Goal: Task Accomplishment & Management: Complete application form

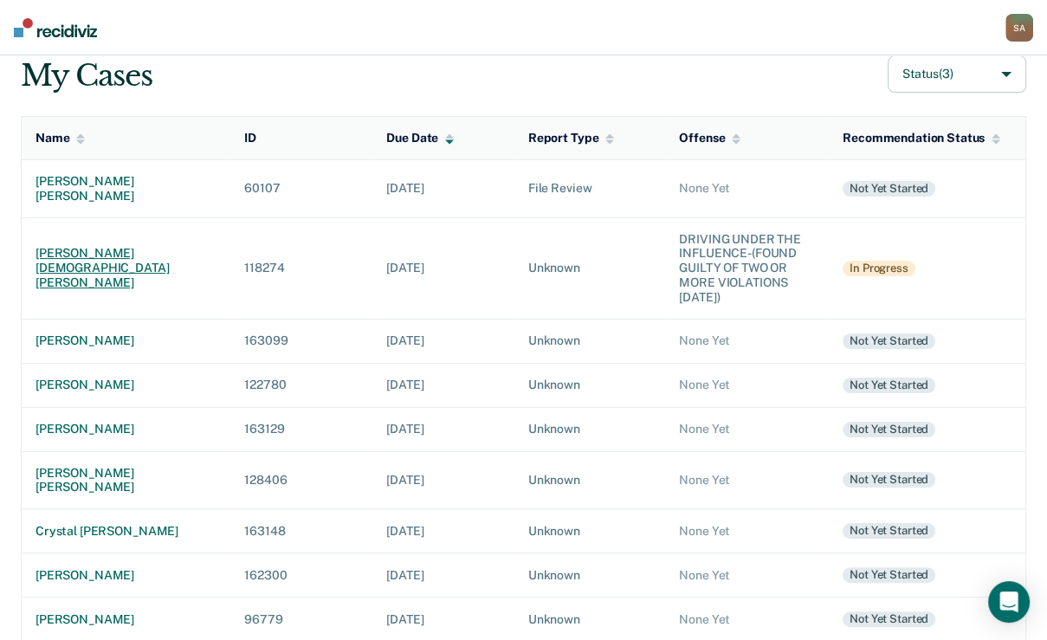
scroll to position [139, 0]
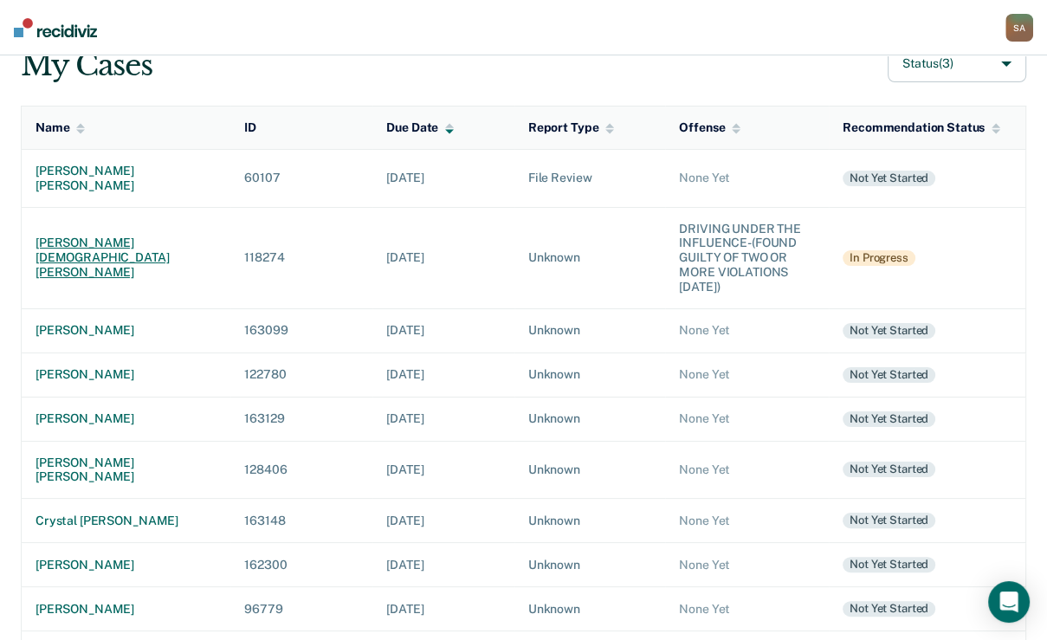
click at [73, 279] on div "[PERSON_NAME] [DEMOGRAPHIC_DATA][PERSON_NAME]" at bounding box center [125, 256] width 181 height 43
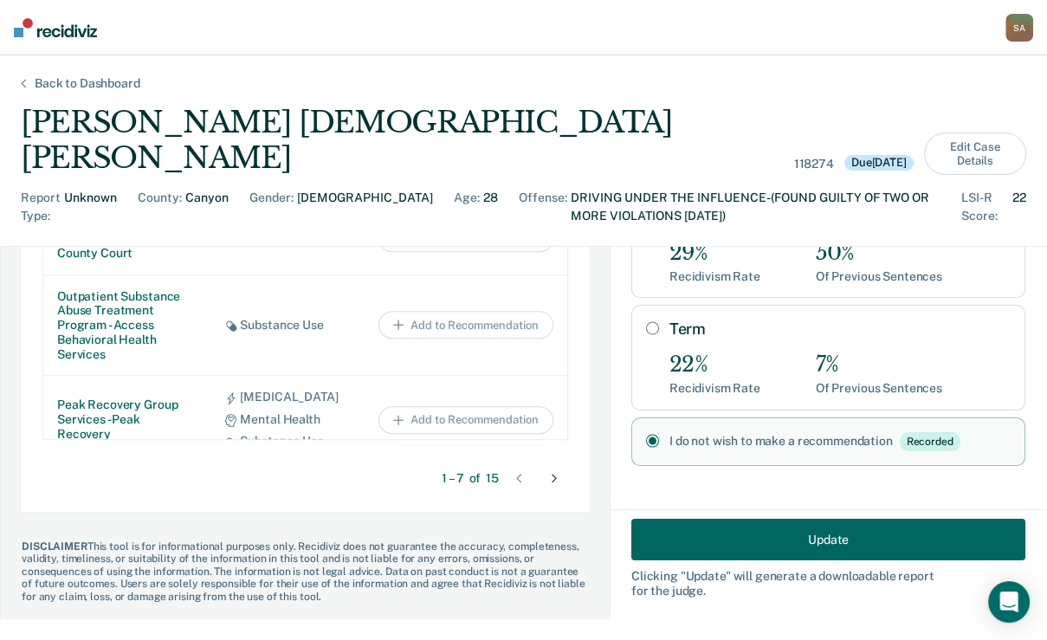
scroll to position [14, 0]
click at [704, 540] on button "Update" at bounding box center [828, 539] width 394 height 42
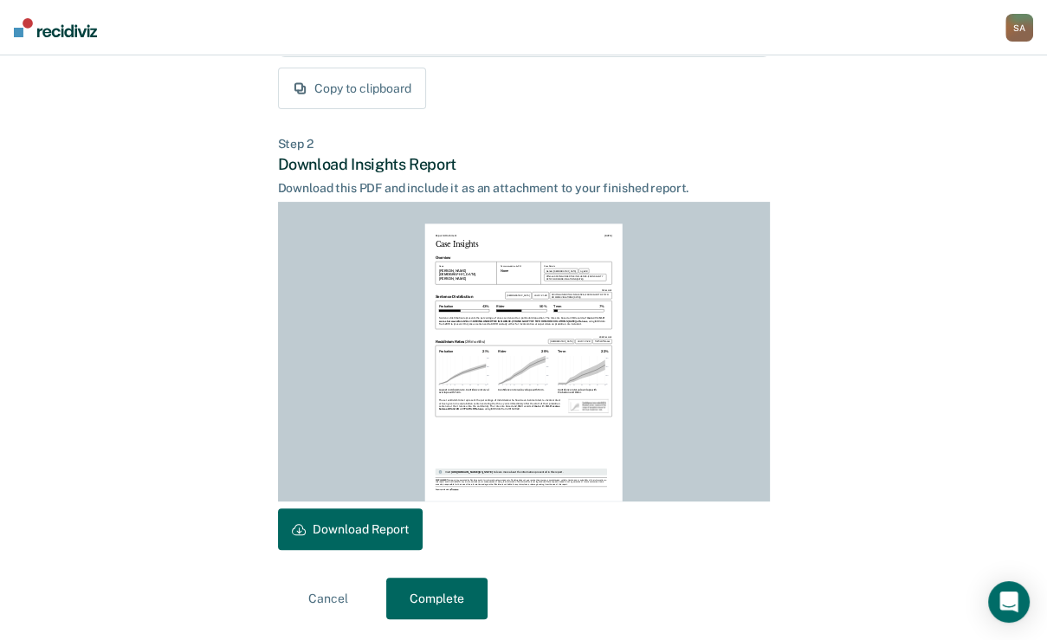
scroll to position [452, 0]
click at [422, 591] on button "Complete" at bounding box center [436, 598] width 101 height 42
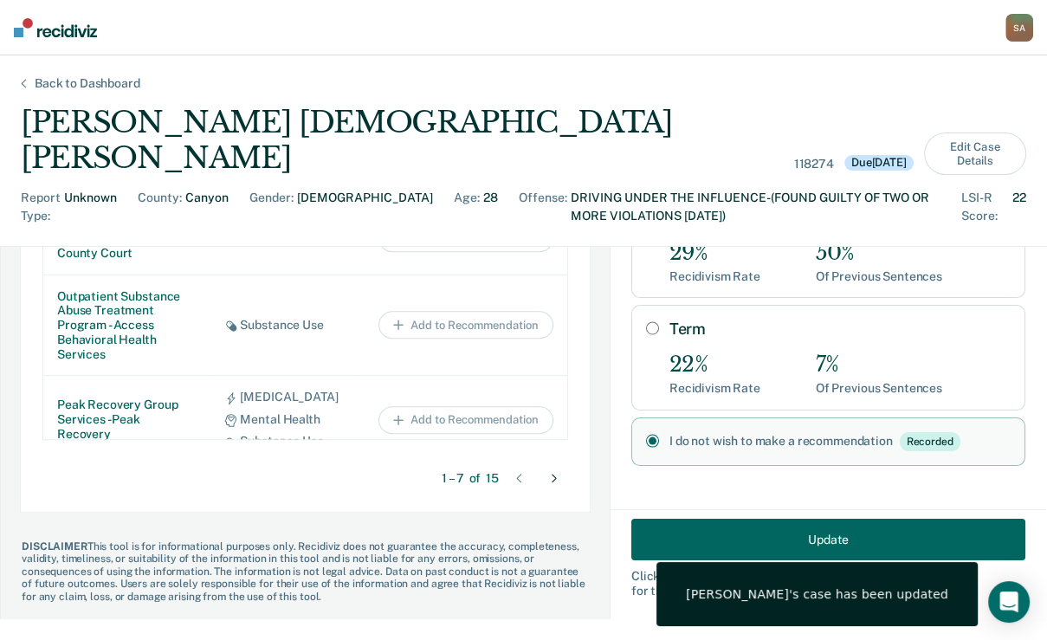
scroll to position [0, 0]
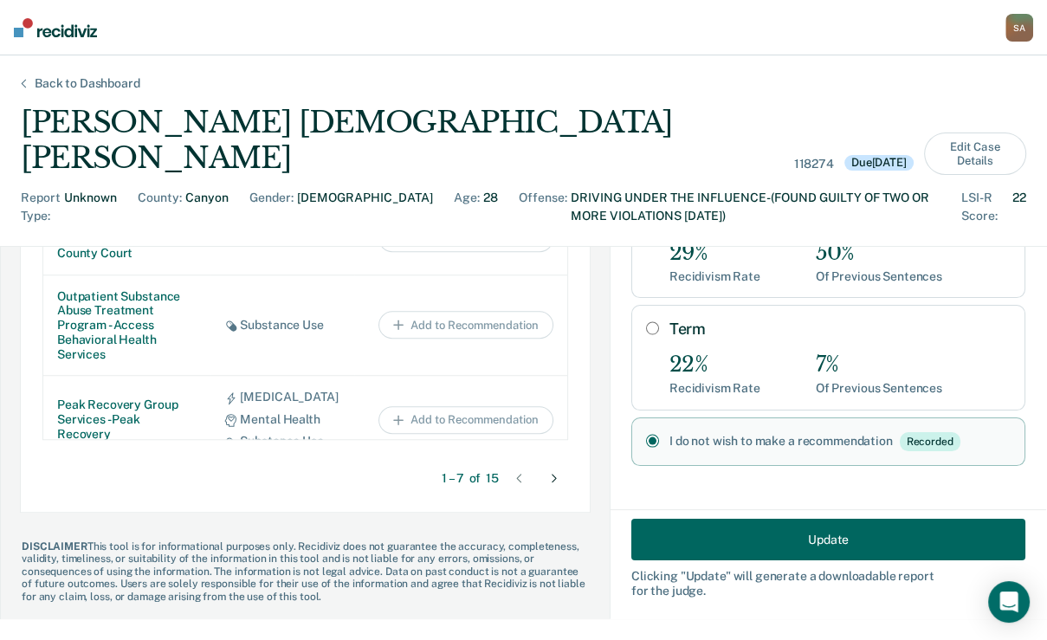
click at [1015, 31] on div "S A" at bounding box center [1019, 28] width 28 height 28
click at [874, 99] on link "Go to PSI Case Dashboard" at bounding box center [946, 91] width 145 height 15
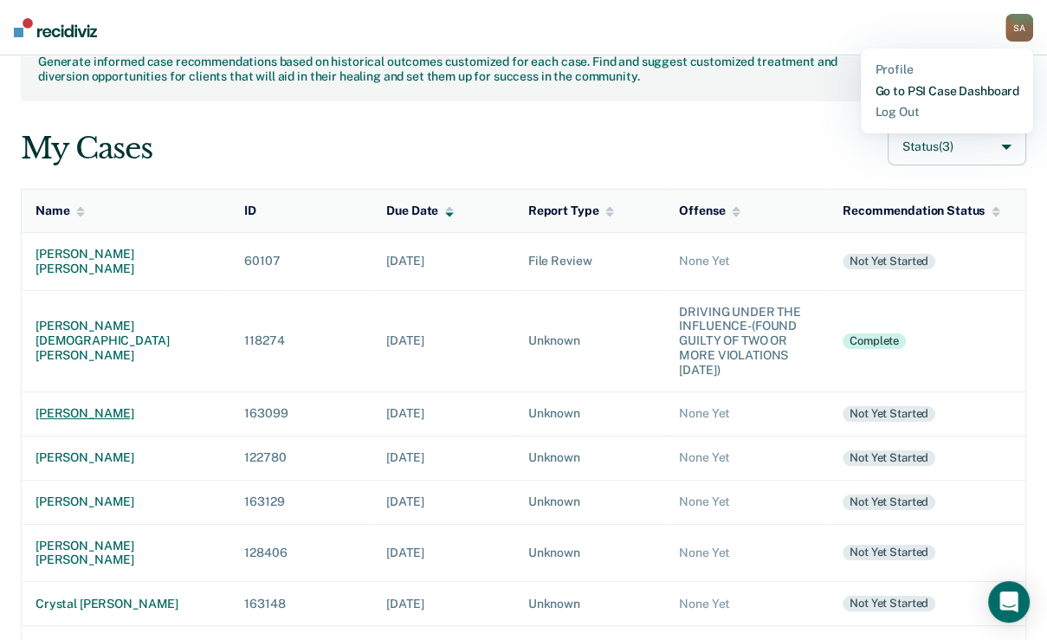
scroll to position [208, 0]
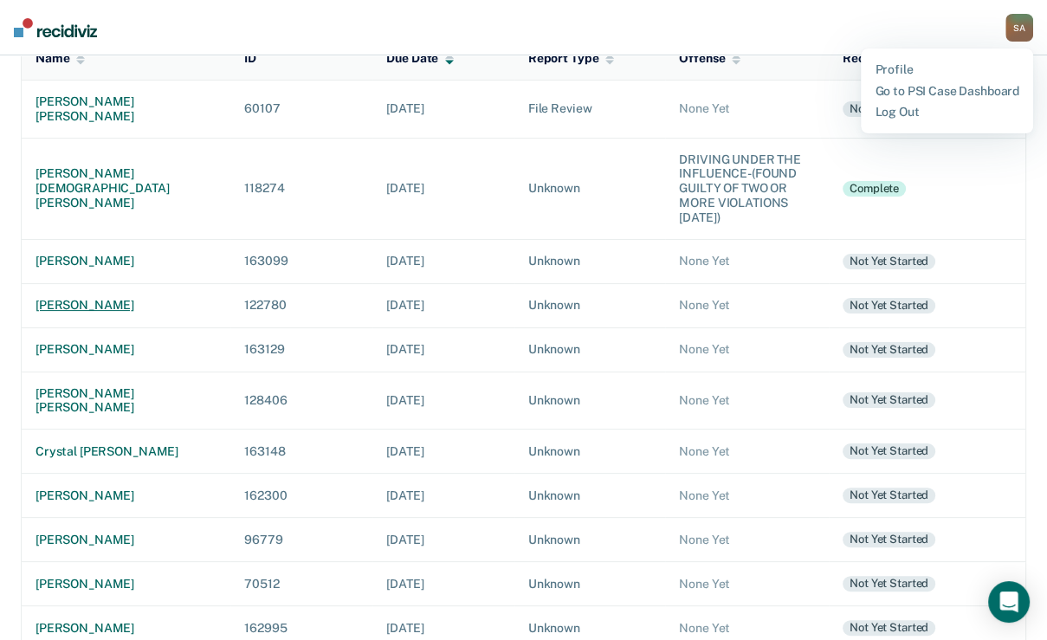
click at [68, 313] on div "cheyanne a scott" at bounding box center [125, 305] width 181 height 15
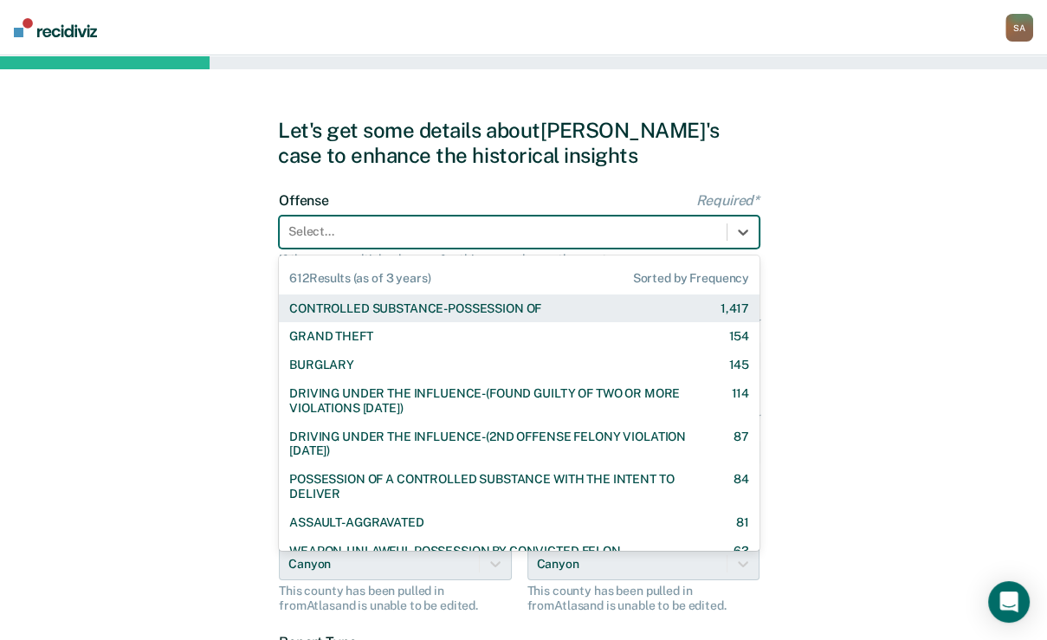
click at [351, 241] on div at bounding box center [502, 231] width 429 height 18
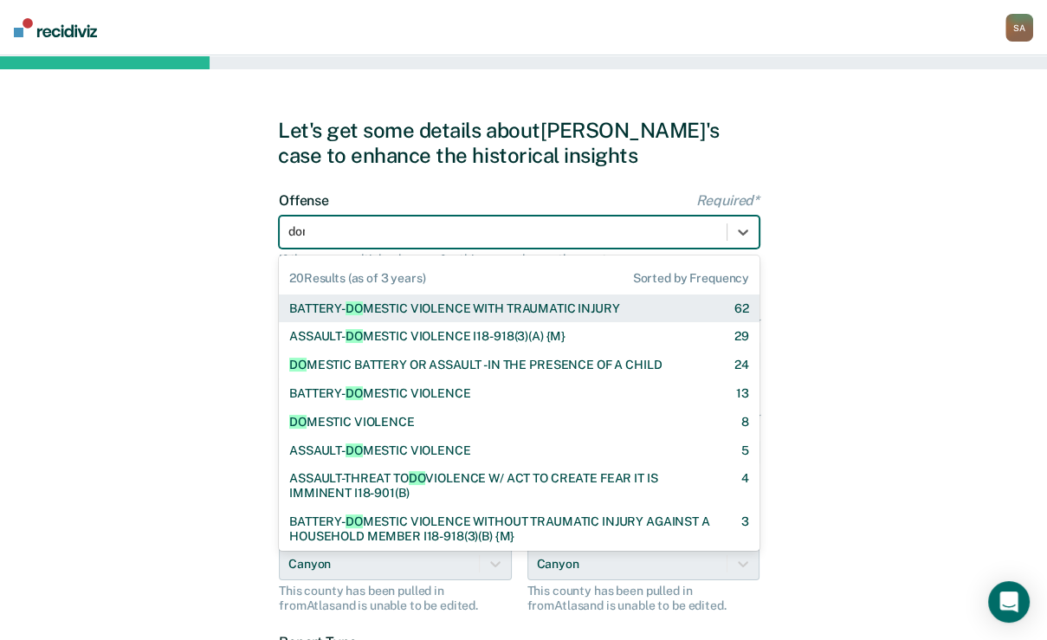
type input "dome"
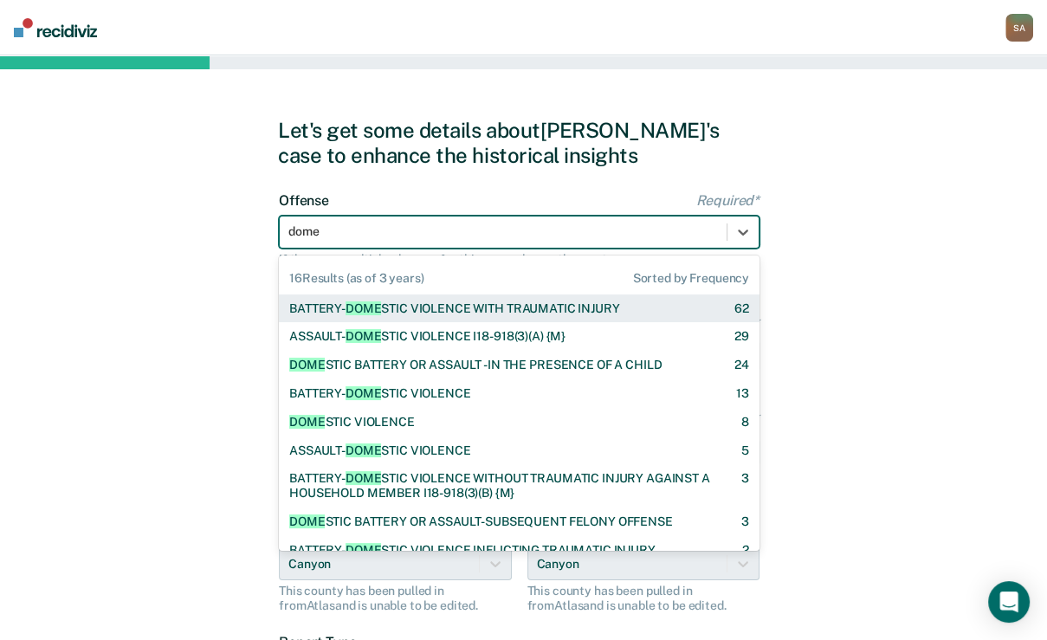
click at [381, 315] on span "DOME" at bounding box center [362, 308] width 35 height 14
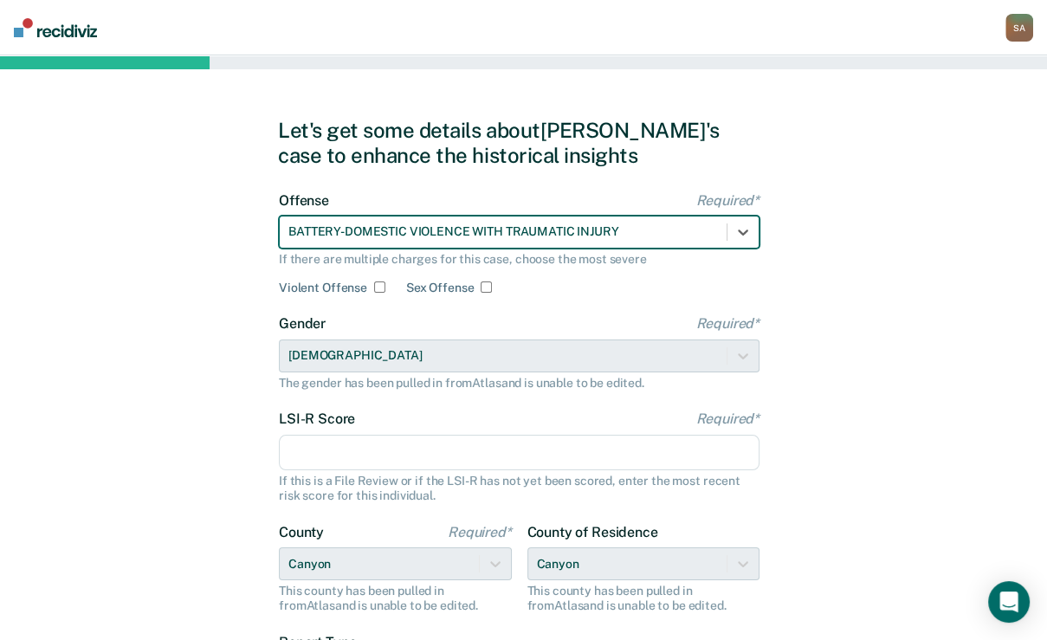
click at [385, 293] on input "Violent Offense" at bounding box center [379, 286] width 11 height 11
checkbox input "true"
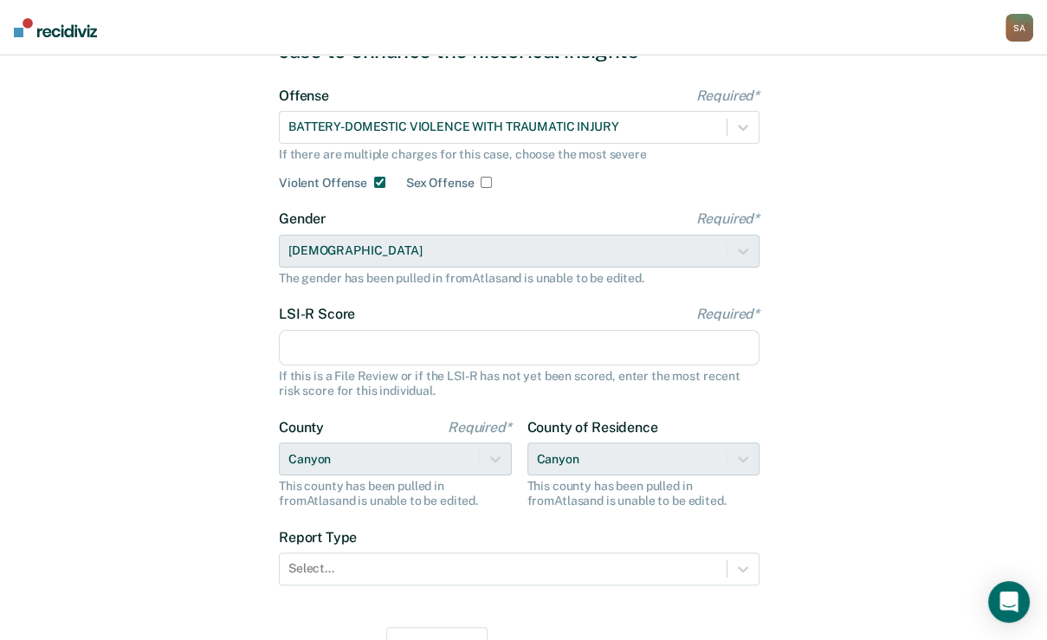
scroll to position [139, 0]
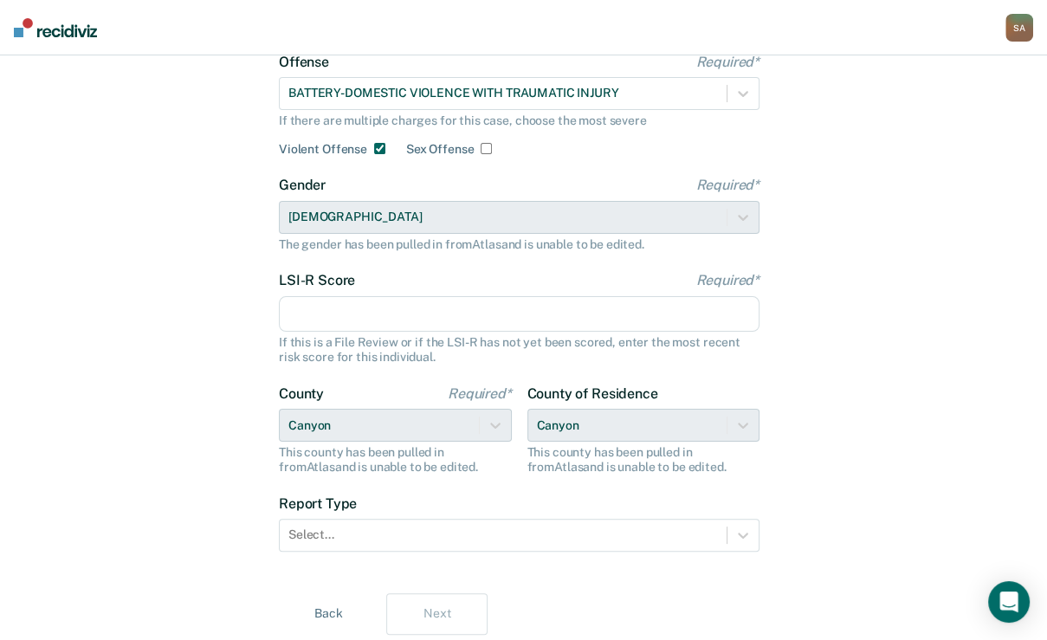
click at [393, 332] on input "LSI-R Score Required*" at bounding box center [519, 314] width 480 height 36
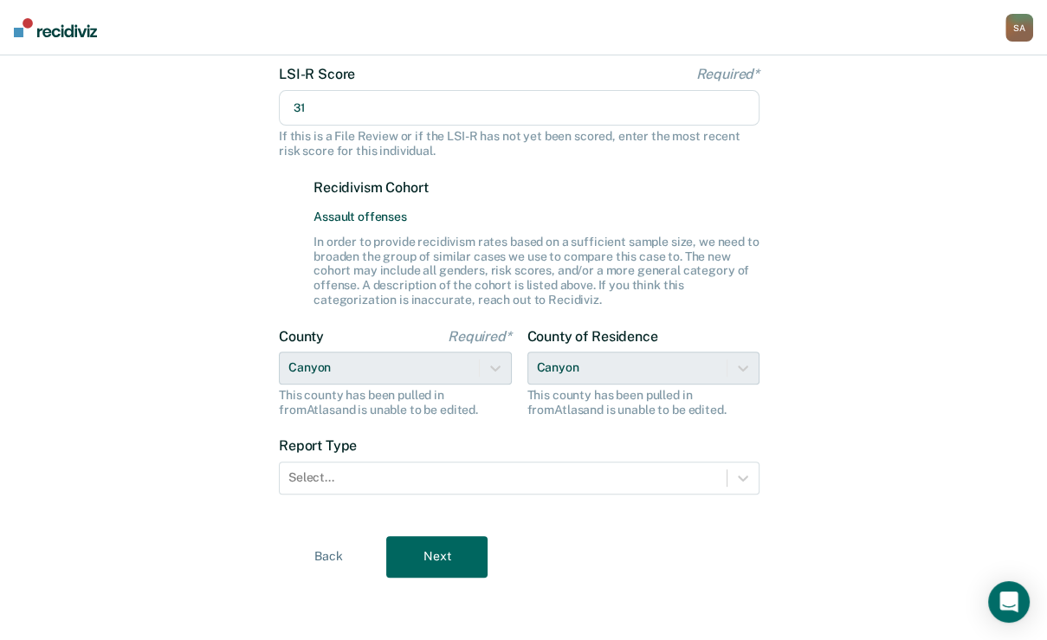
scroll to position [478, 0]
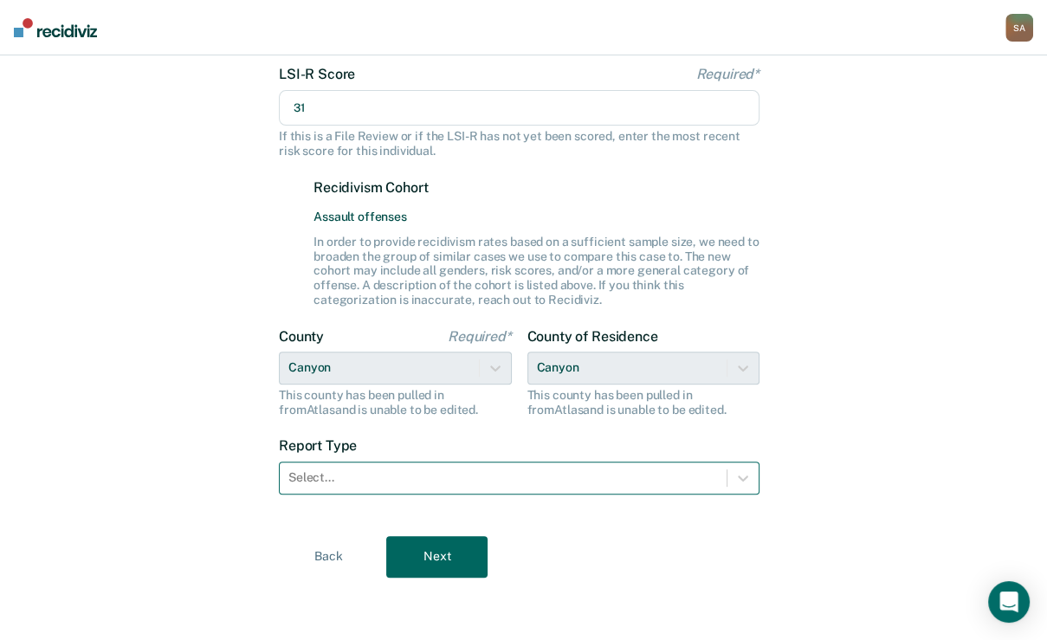
type input "31"
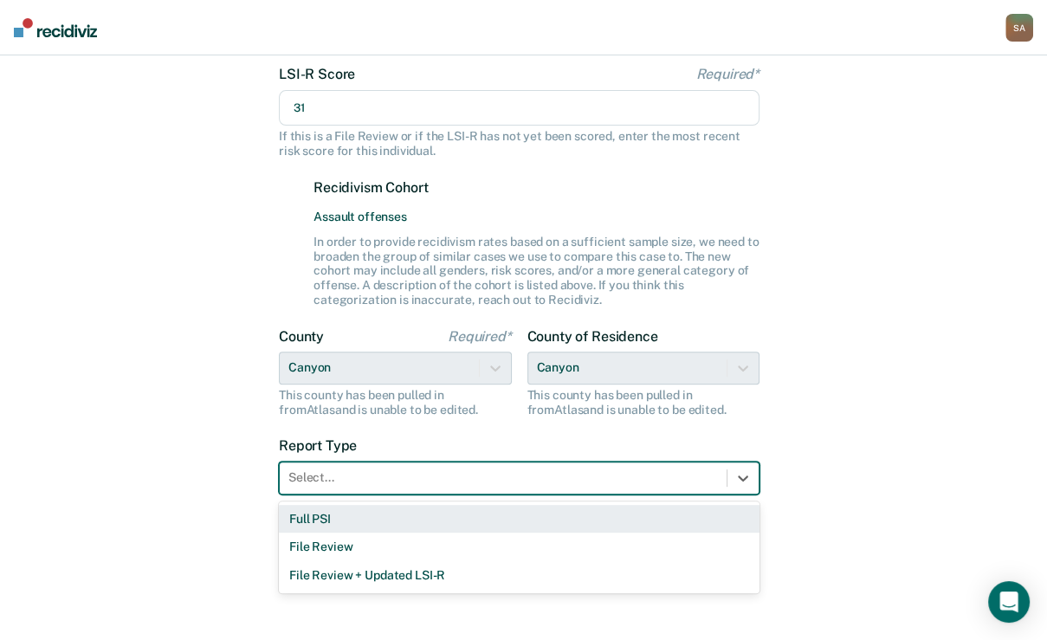
click at [332, 481] on div at bounding box center [502, 477] width 429 height 18
click at [332, 519] on div "Full PSI" at bounding box center [519, 519] width 480 height 29
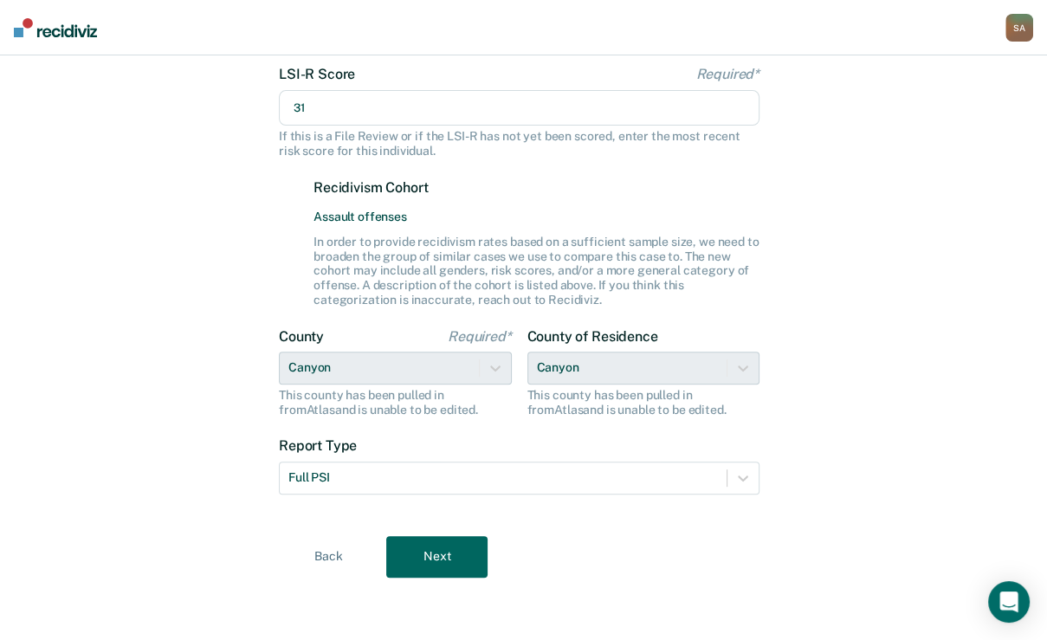
click at [433, 556] on button "Next" at bounding box center [436, 557] width 101 height 42
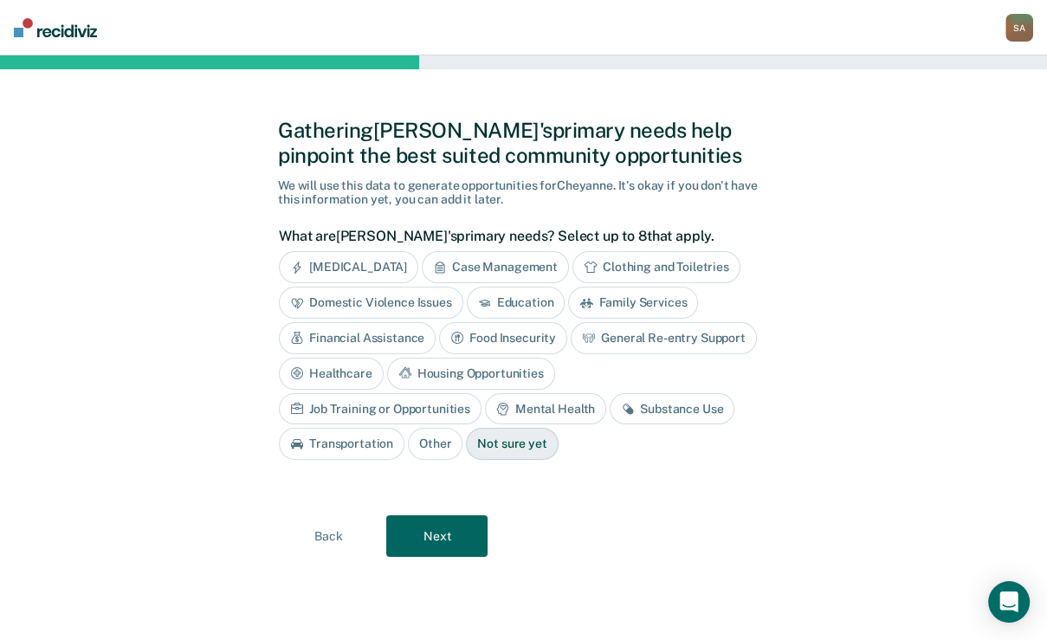
scroll to position [0, 0]
click at [396, 283] on div "Anger Management" at bounding box center [348, 267] width 139 height 32
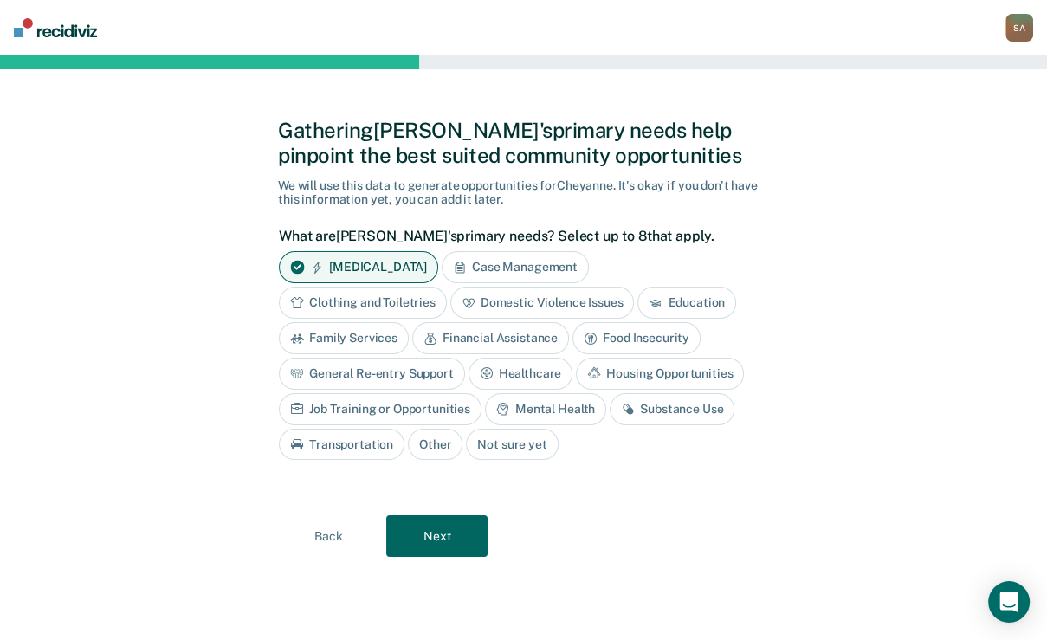
click at [515, 319] on div "Domestic Violence Issues" at bounding box center [542, 303] width 184 height 32
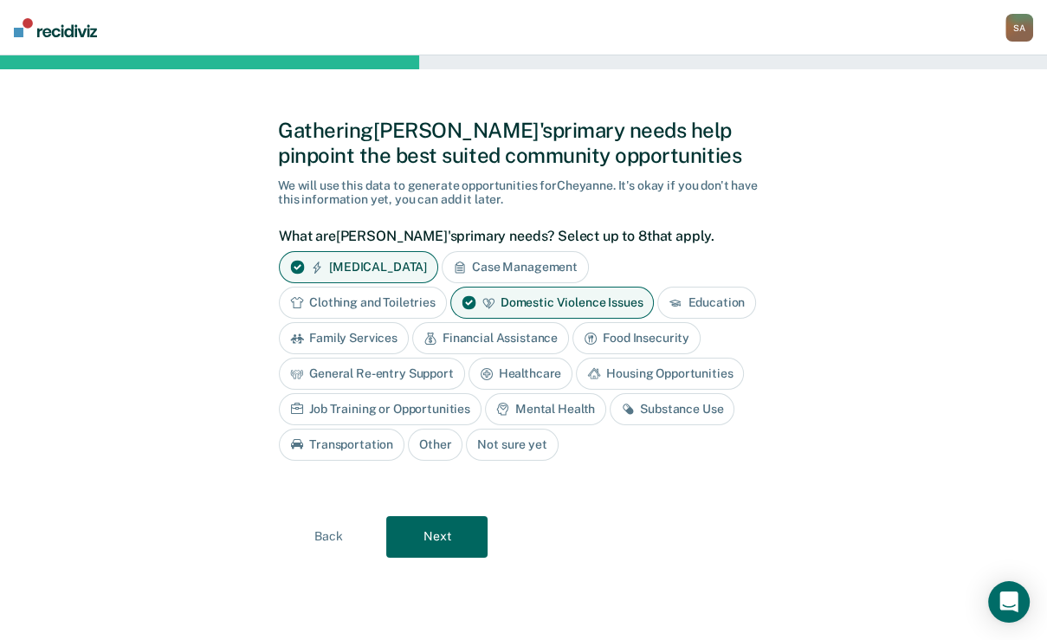
scroll to position [69, 0]
click at [409, 354] on div "Family Services" at bounding box center [344, 338] width 130 height 32
click at [592, 354] on div "Food Insecurity" at bounding box center [656, 338] width 128 height 32
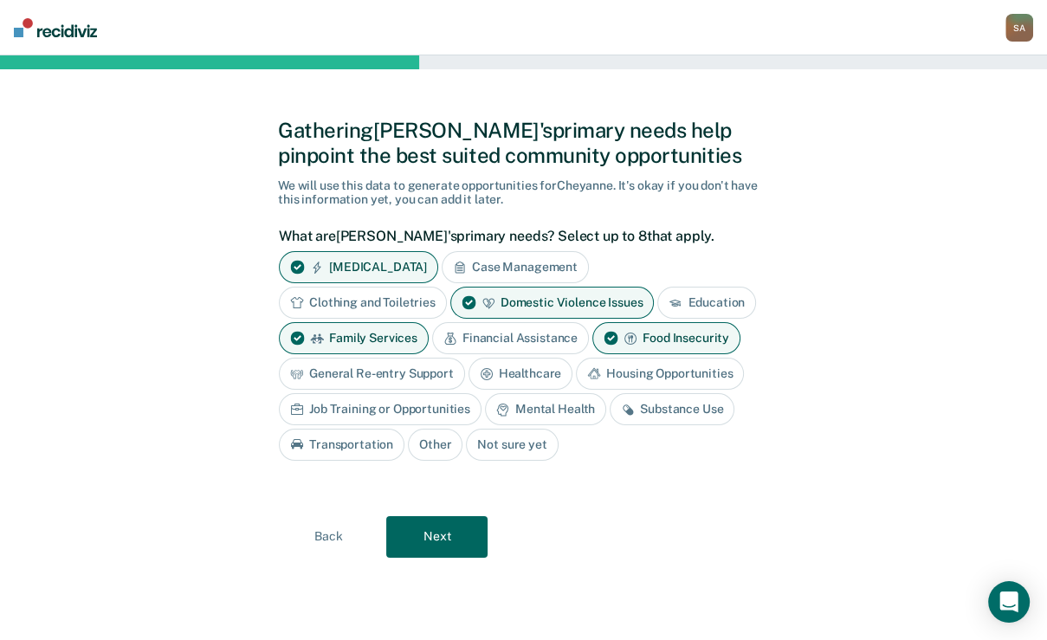
click at [589, 354] on div "Financial Assistance" at bounding box center [510, 338] width 157 height 32
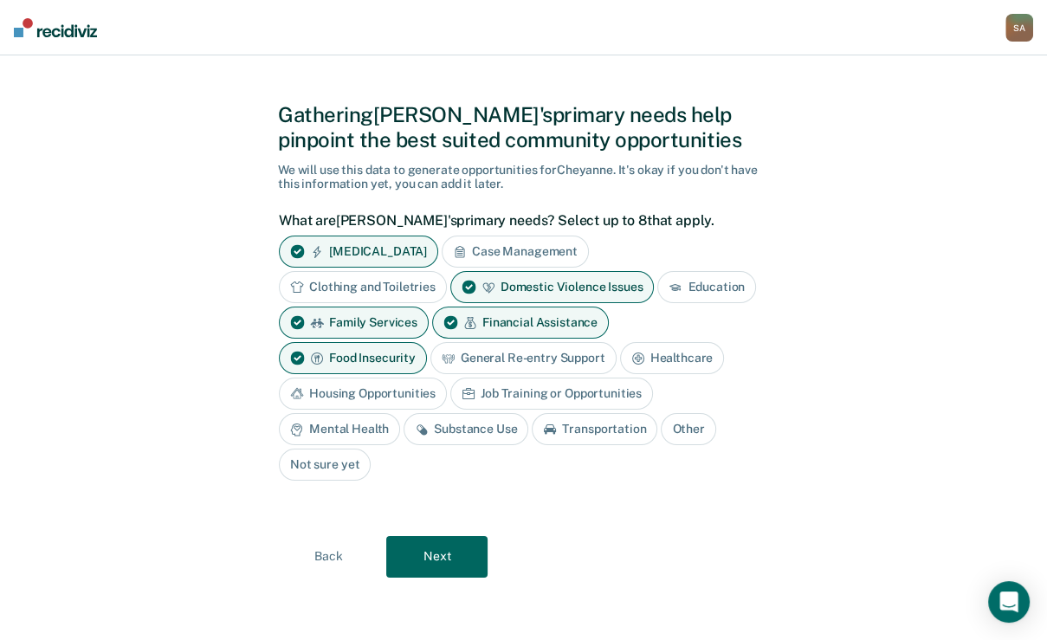
click at [390, 409] on div "Housing Opportunities" at bounding box center [363, 393] width 168 height 32
click at [364, 445] on div "Mental Health" at bounding box center [339, 429] width 121 height 32
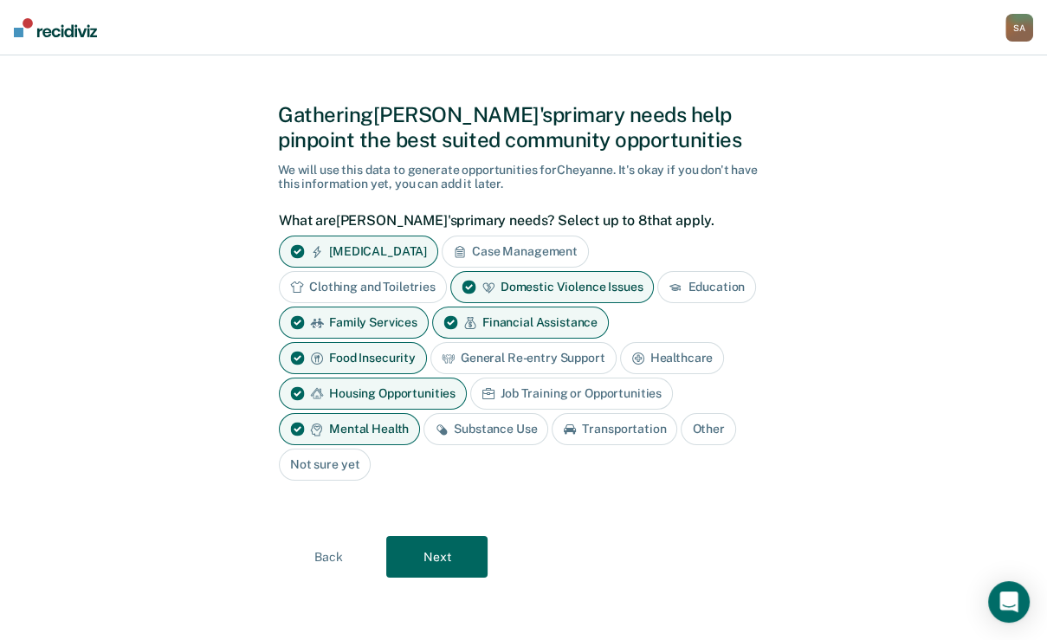
click at [435, 549] on button "Next" at bounding box center [436, 557] width 101 height 42
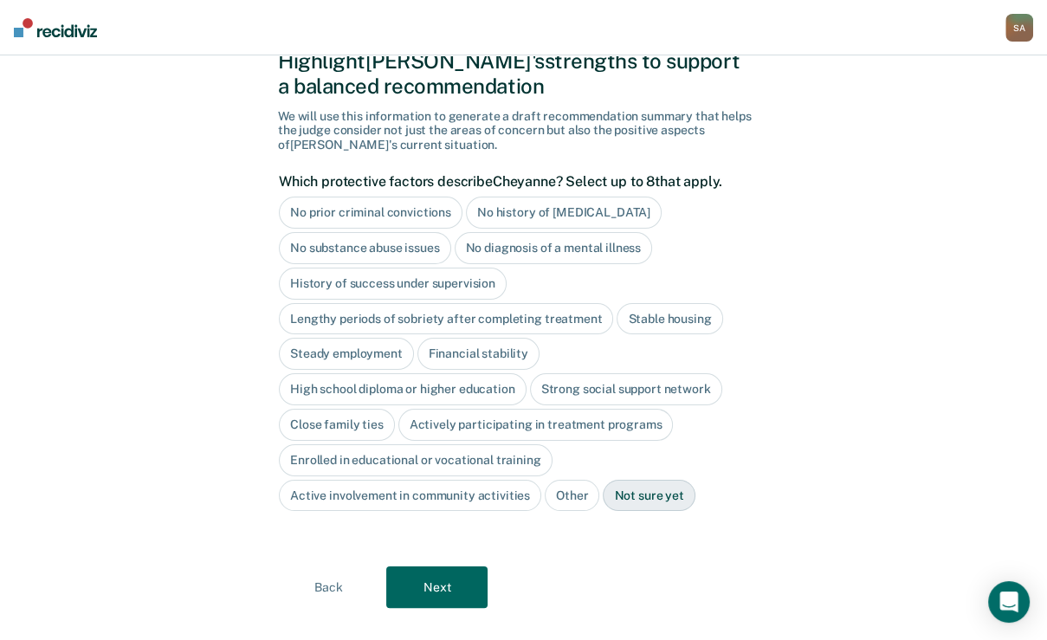
click at [442, 300] on div "History of success under supervision" at bounding box center [393, 283] width 228 height 32
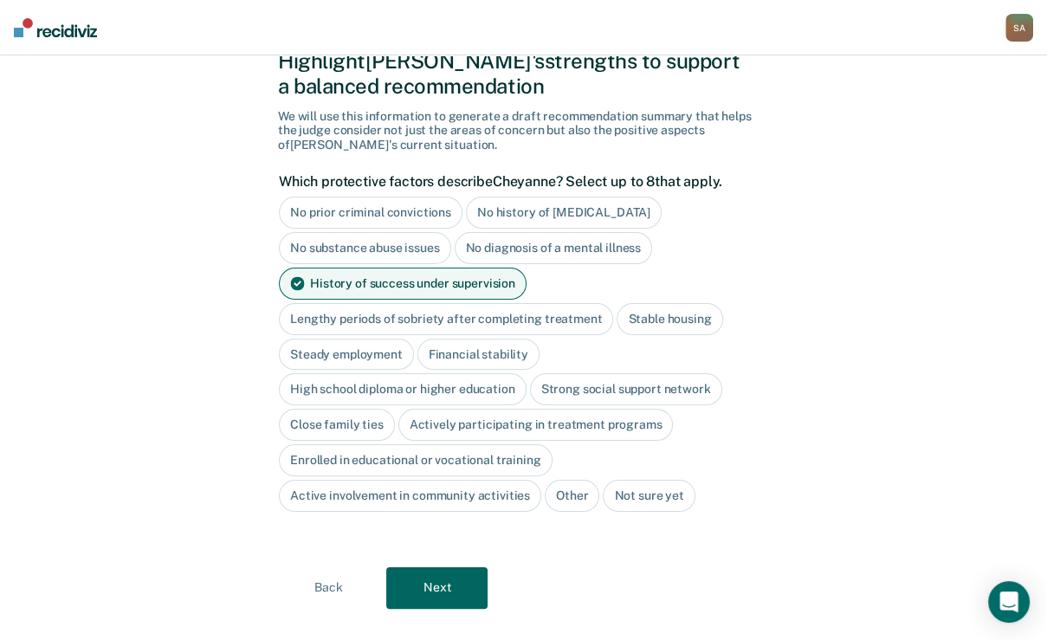
click at [424, 335] on div "Lengthy periods of sobriety after completing treatment" at bounding box center [446, 319] width 334 height 32
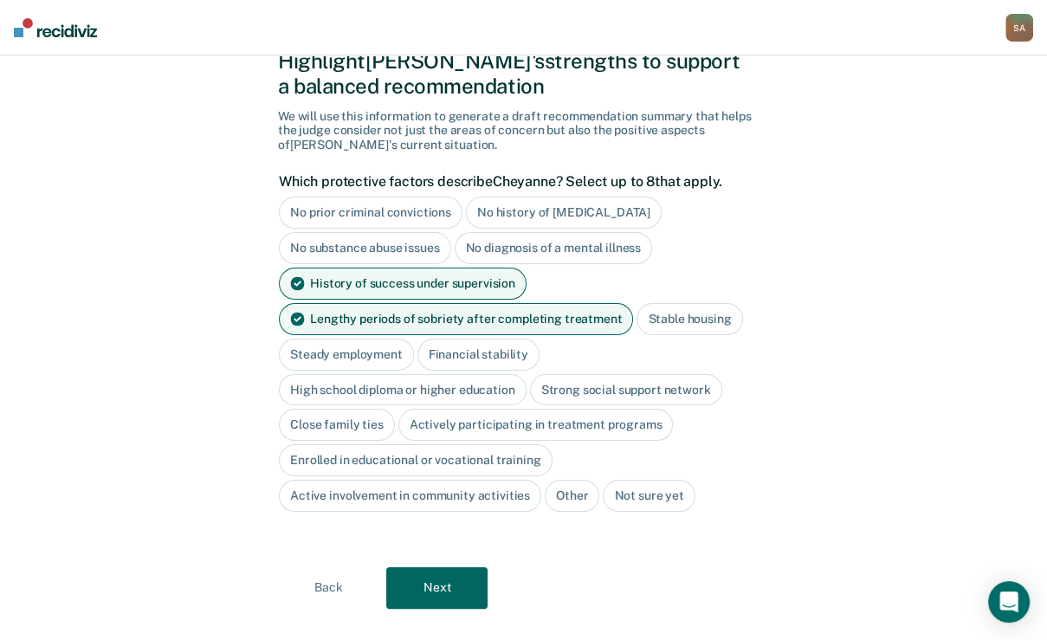
scroll to position [139, 0]
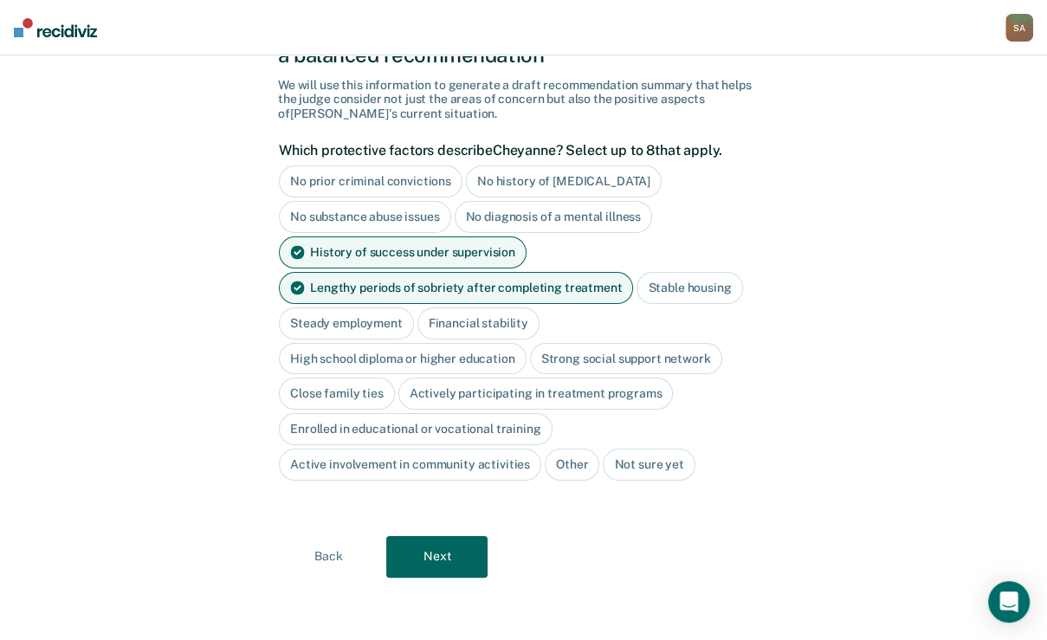
click at [395, 409] on div "Close family ties" at bounding box center [337, 393] width 116 height 32
click at [436, 569] on button "Next" at bounding box center [436, 557] width 101 height 42
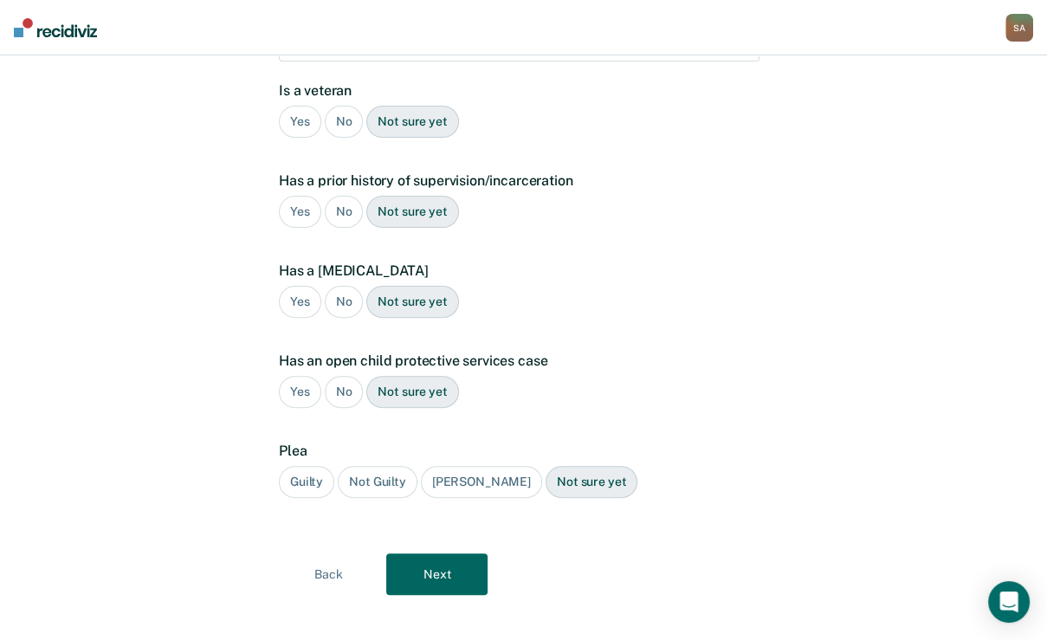
scroll to position [28, 0]
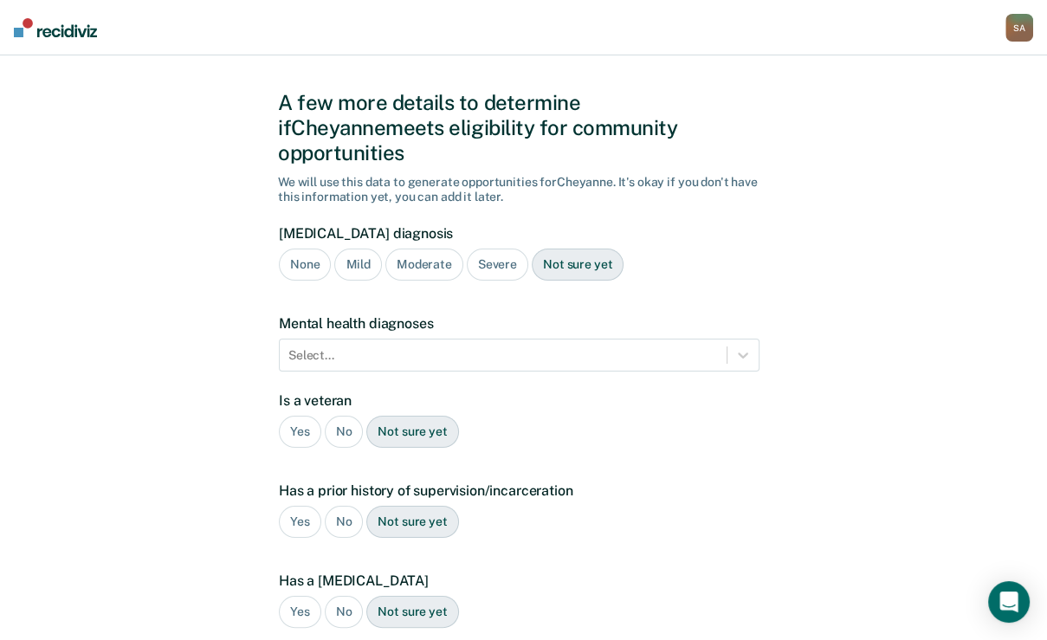
click at [528, 280] on div "Severe" at bounding box center [497, 264] width 61 height 32
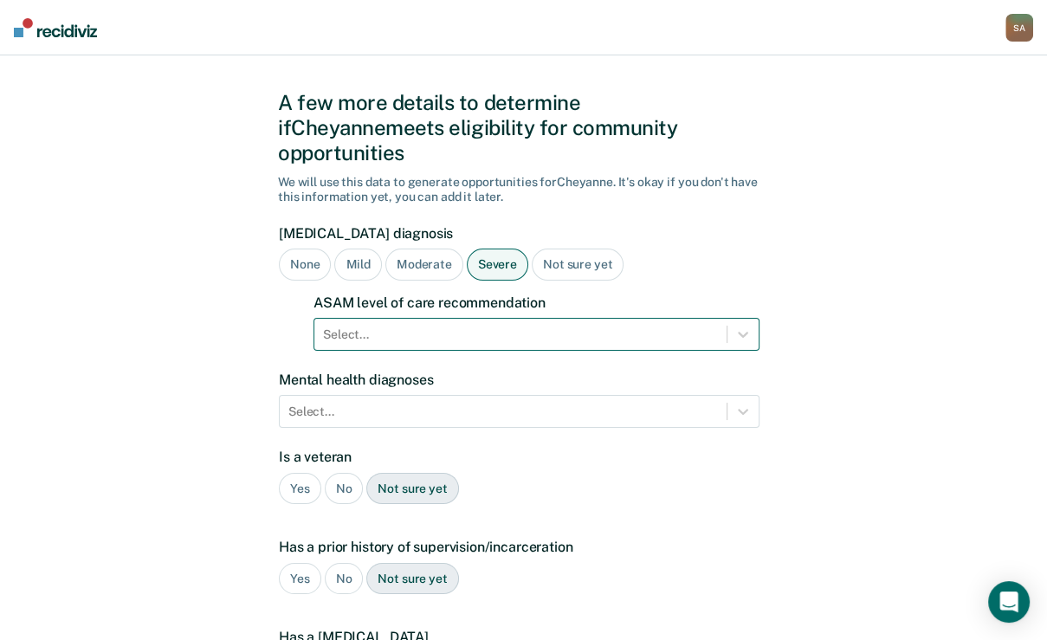
click at [512, 351] on div "Select..." at bounding box center [536, 334] width 446 height 33
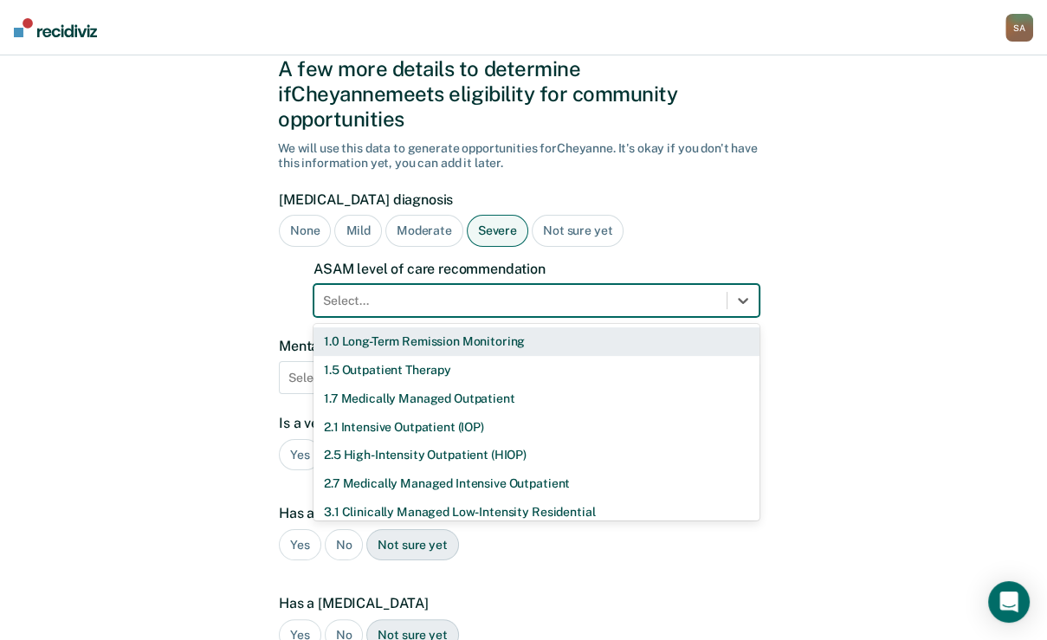
scroll to position [63, 0]
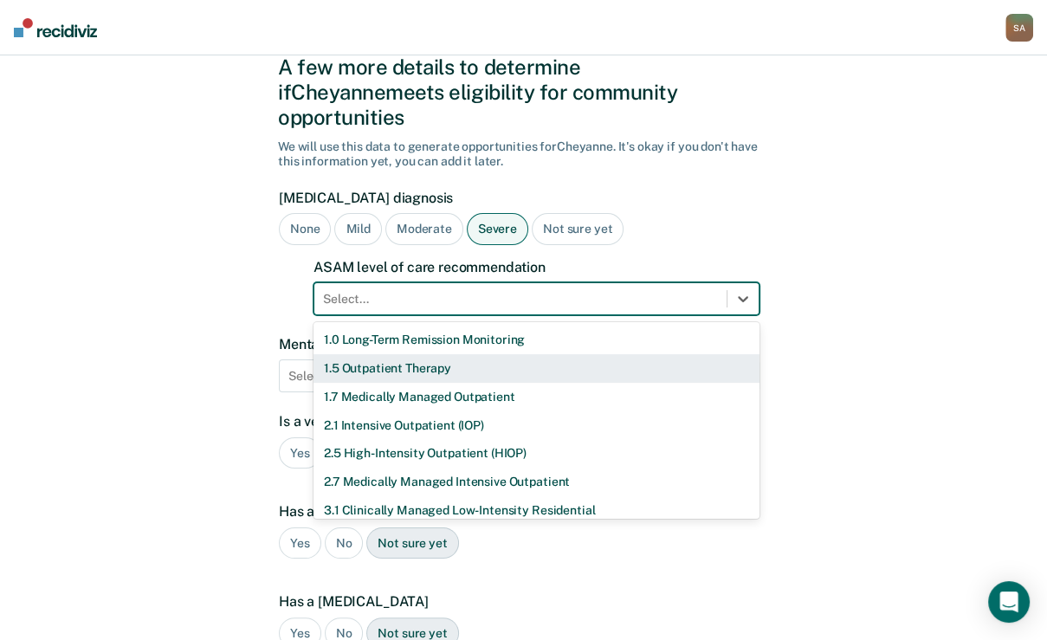
click at [509, 383] on div "1.5 Outpatient Therapy" at bounding box center [536, 368] width 446 height 29
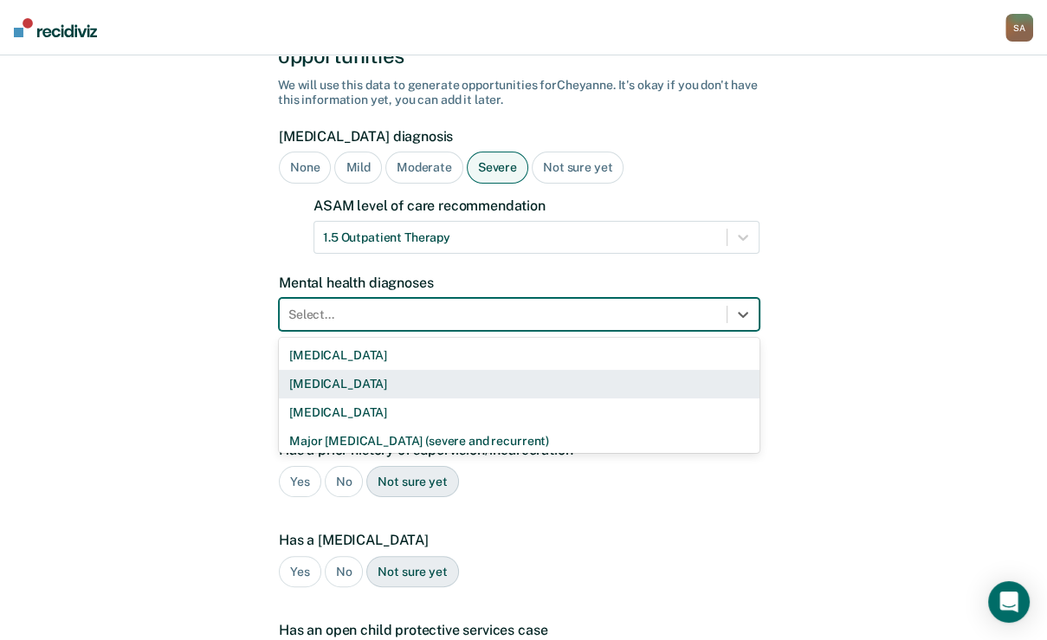
click at [509, 331] on div "9 results available. Use Up and Down to choose options, press Enter to select t…" at bounding box center [519, 314] width 480 height 33
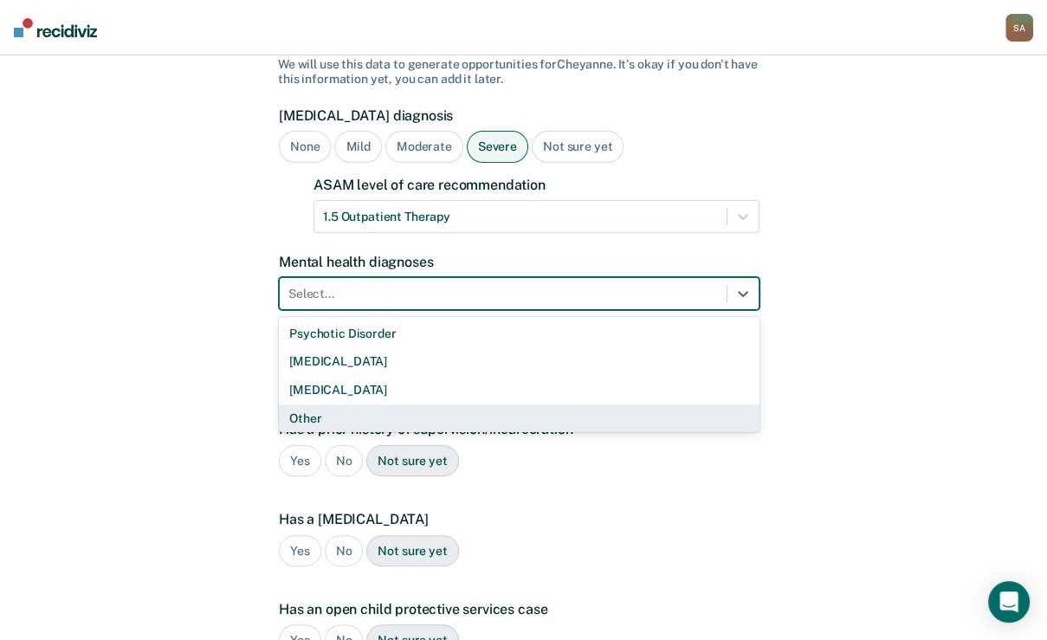
scroll to position [180, 0]
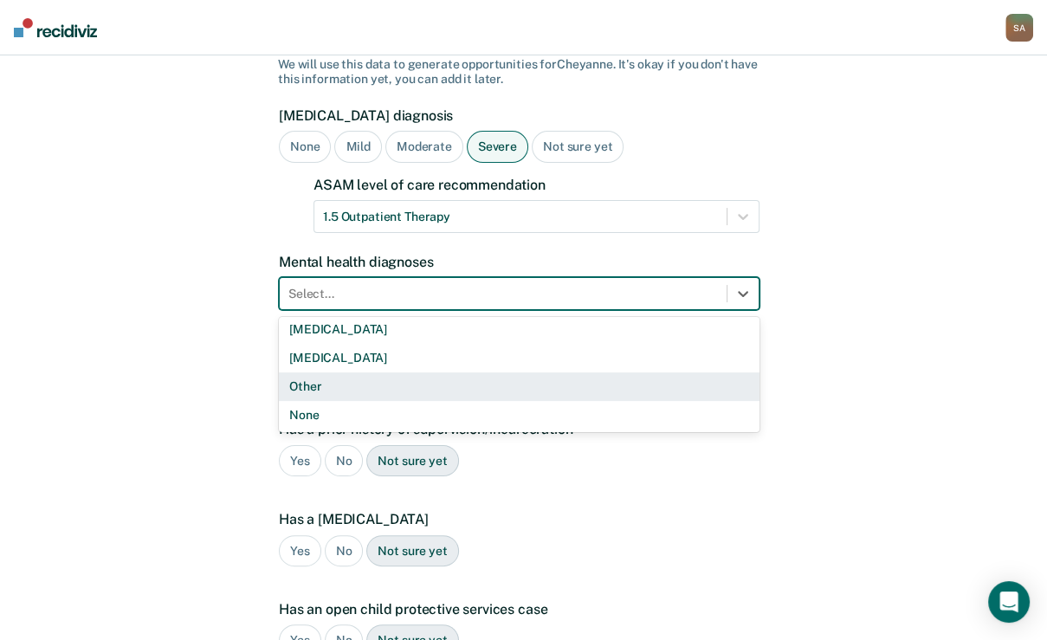
click at [509, 401] on div "Other" at bounding box center [519, 386] width 480 height 29
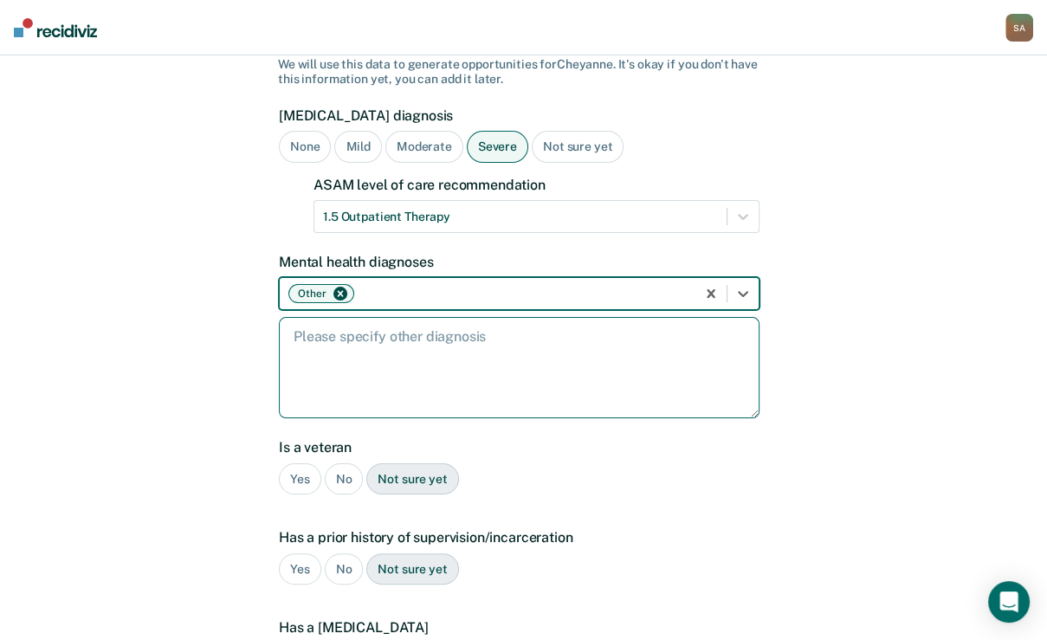
click at [509, 418] on textarea at bounding box center [519, 367] width 480 height 101
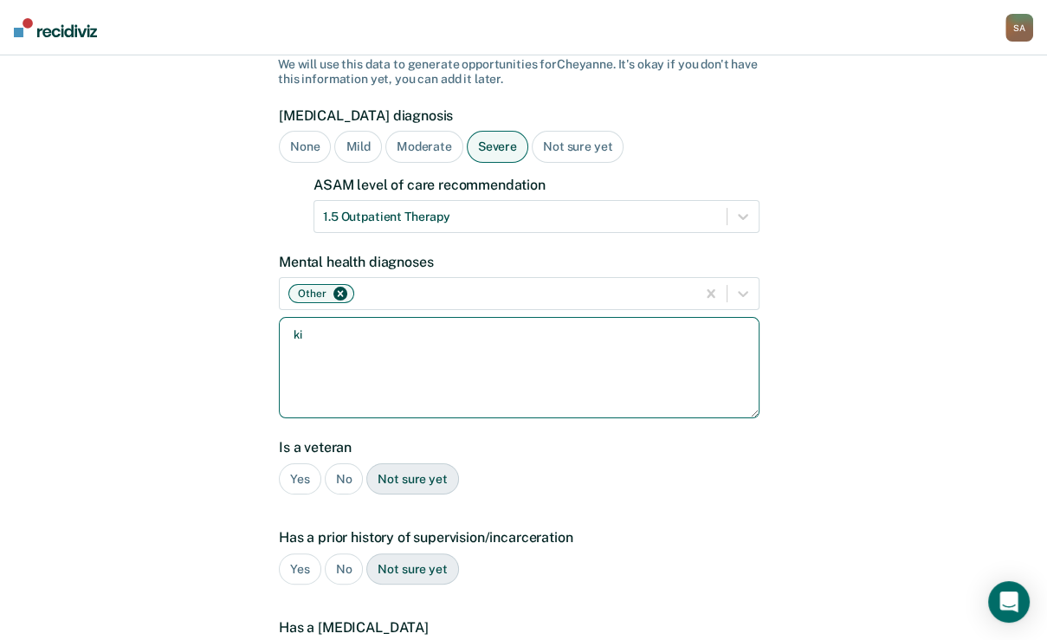
type textarea "k"
type textarea "anxiety"
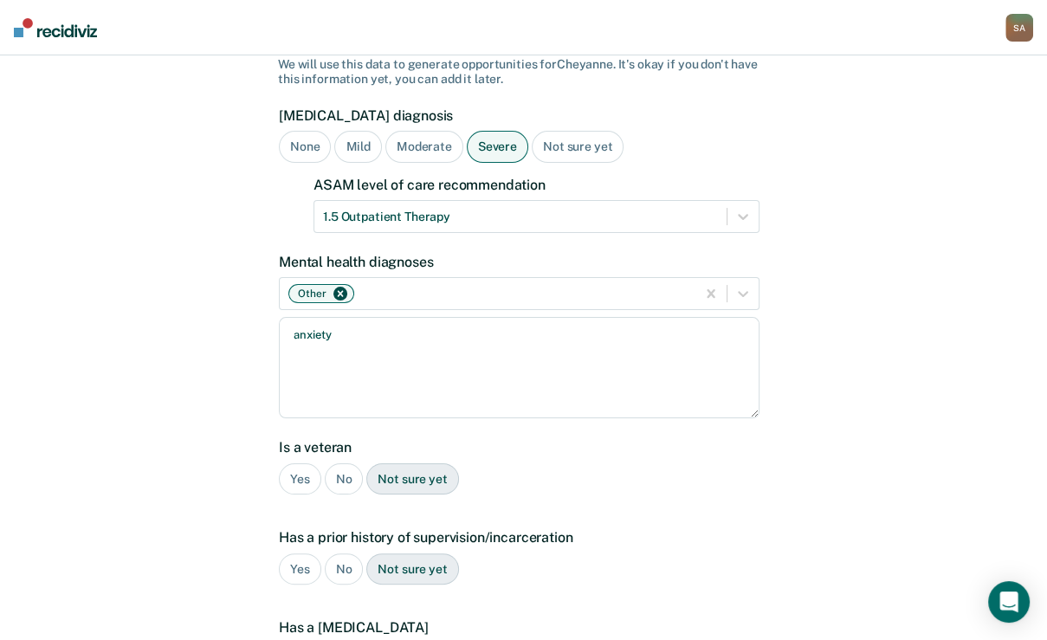
click at [361, 495] on div "No" at bounding box center [344, 479] width 39 height 32
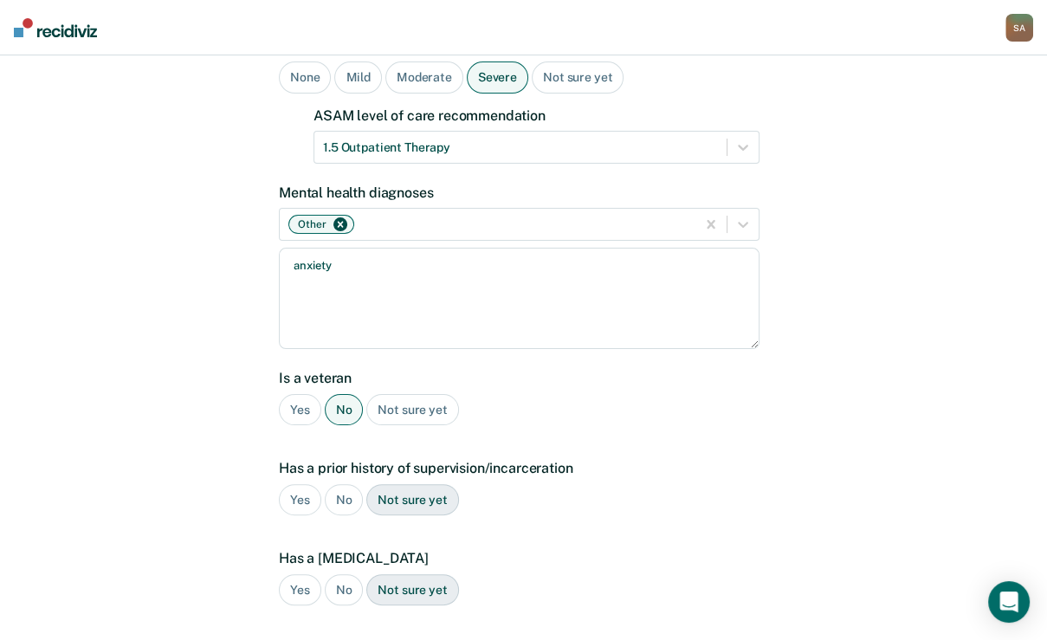
scroll to position [215, 0]
click at [304, 516] on div "Yes" at bounding box center [300, 500] width 42 height 32
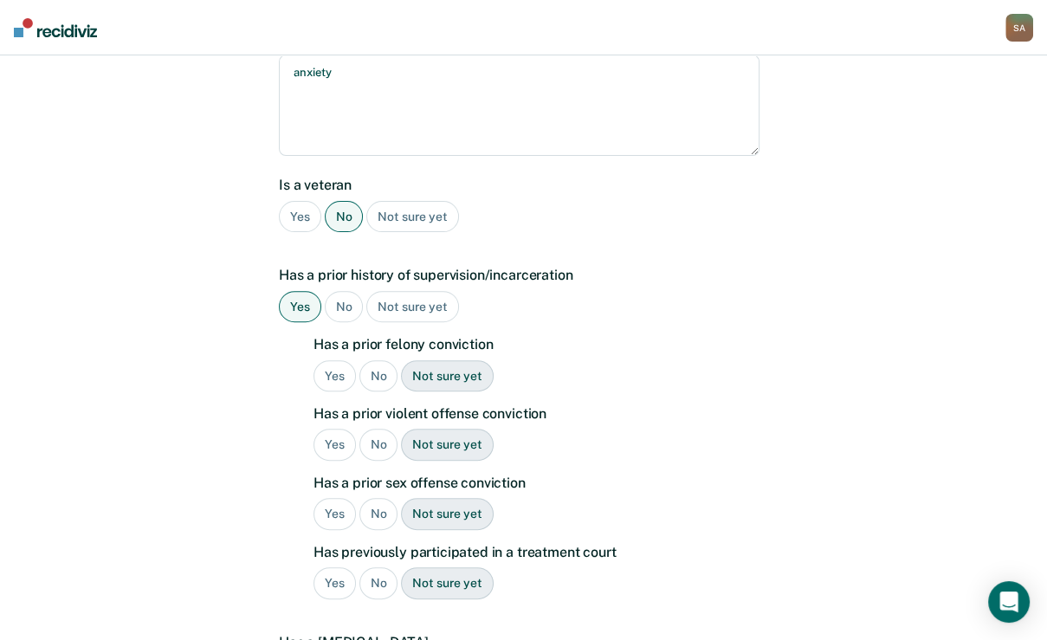
scroll to position [422, 0]
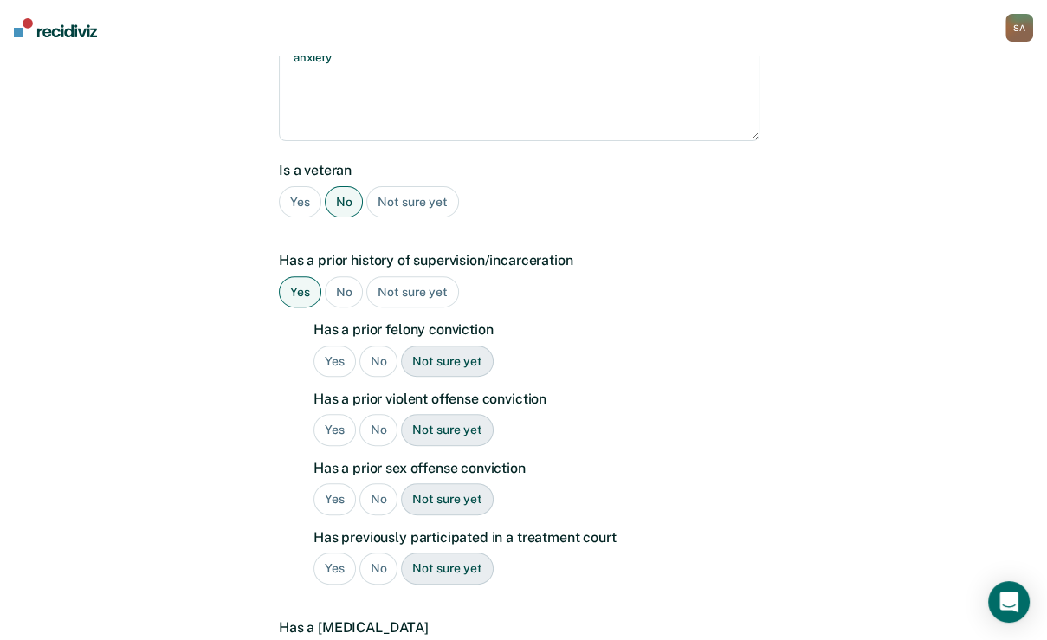
click at [327, 377] on div "Yes" at bounding box center [334, 361] width 42 height 32
click at [325, 446] on div "Yes" at bounding box center [334, 430] width 42 height 32
click at [383, 515] on div "No" at bounding box center [378, 499] width 39 height 32
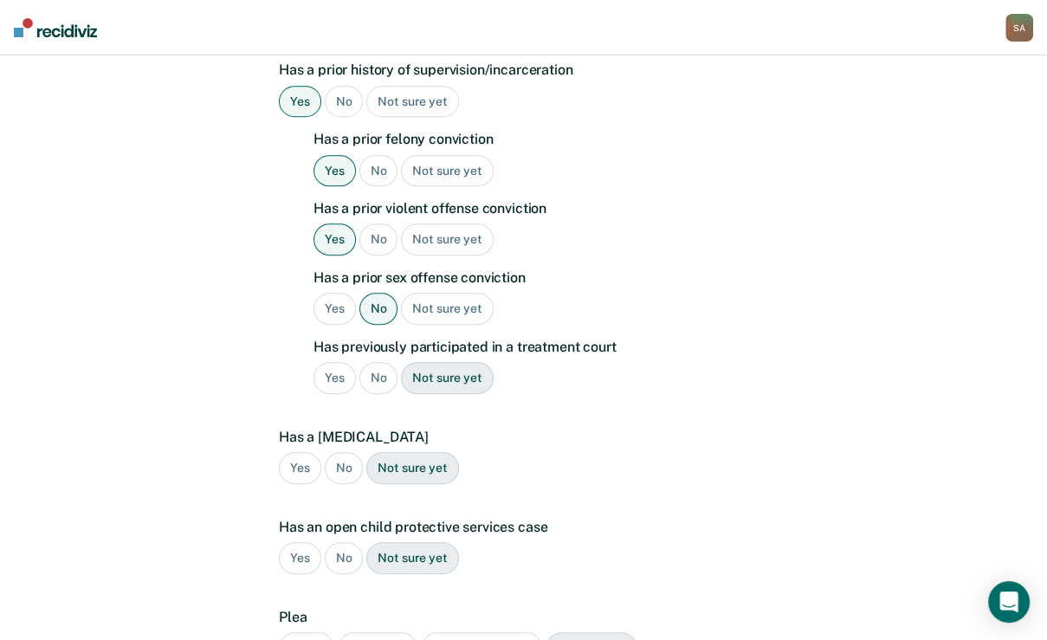
scroll to position [630, 0]
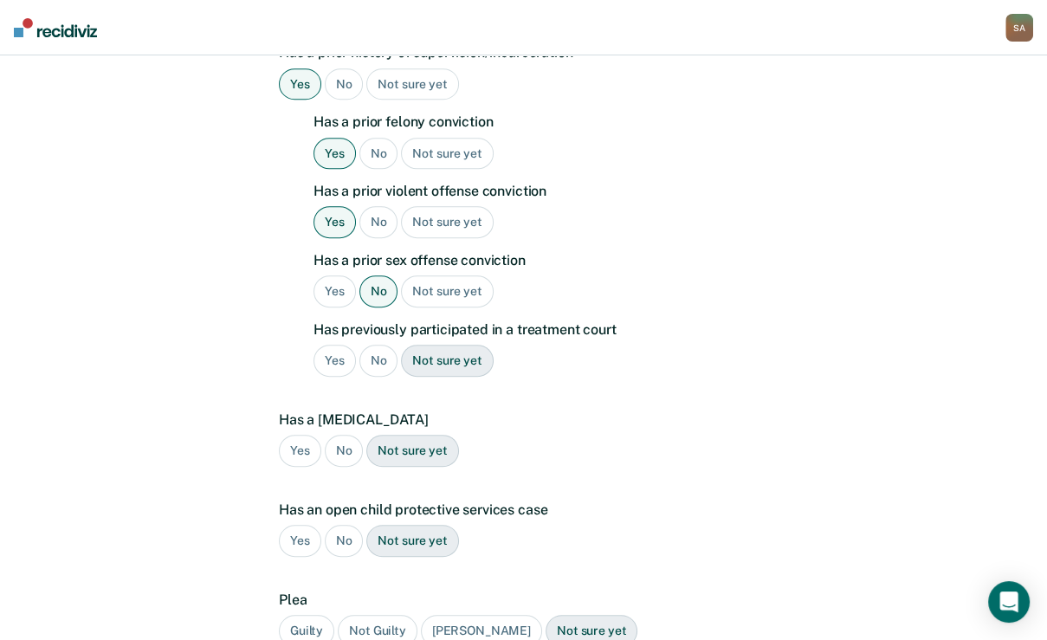
click at [381, 377] on div "No" at bounding box center [378, 361] width 39 height 32
click at [352, 467] on div "No" at bounding box center [344, 451] width 39 height 32
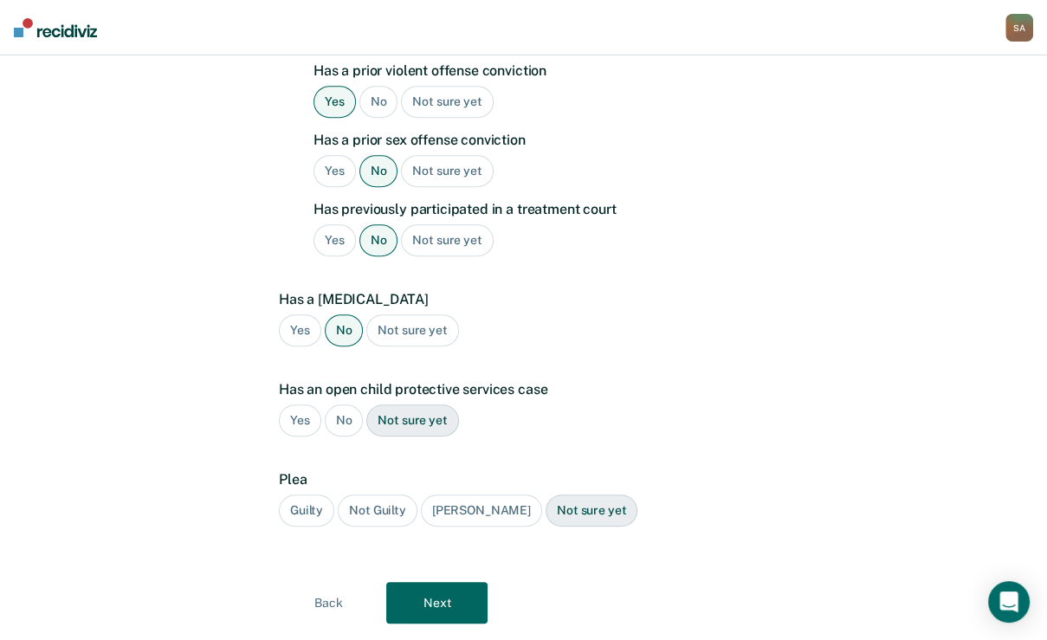
scroll to position [769, 0]
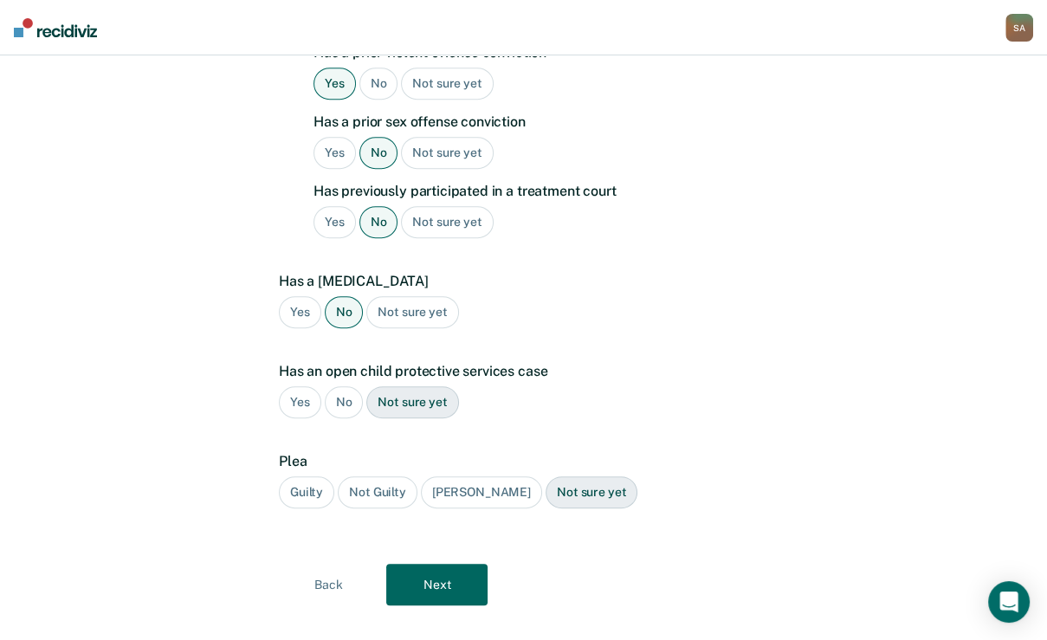
click at [351, 418] on div "No" at bounding box center [344, 402] width 39 height 32
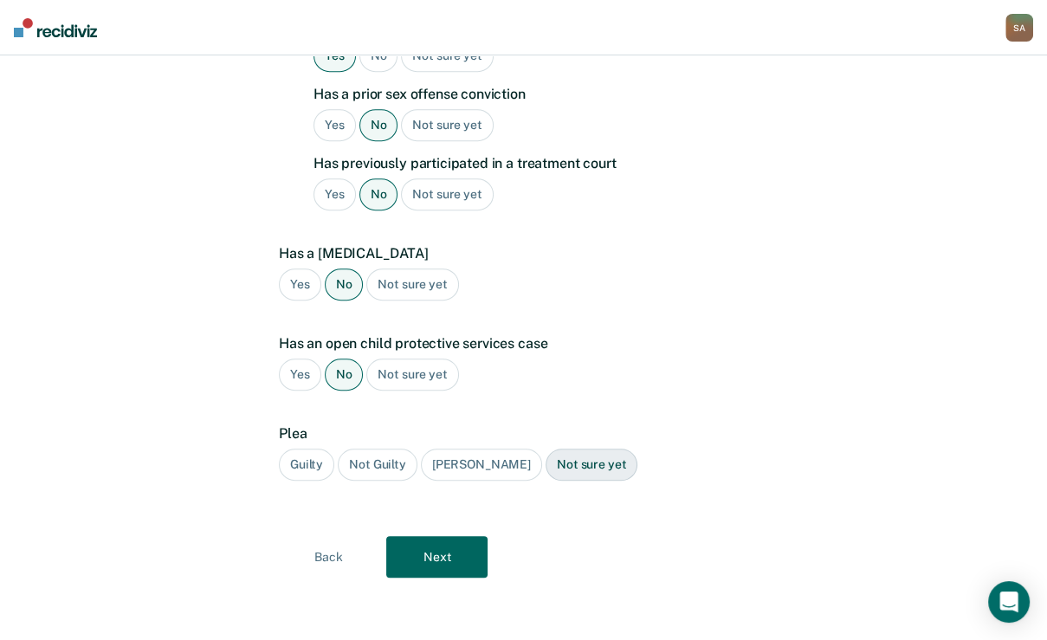
scroll to position [907, 0]
click at [313, 480] on div "Guilty" at bounding box center [306, 464] width 55 height 32
click at [431, 575] on button "Next" at bounding box center [436, 557] width 101 height 42
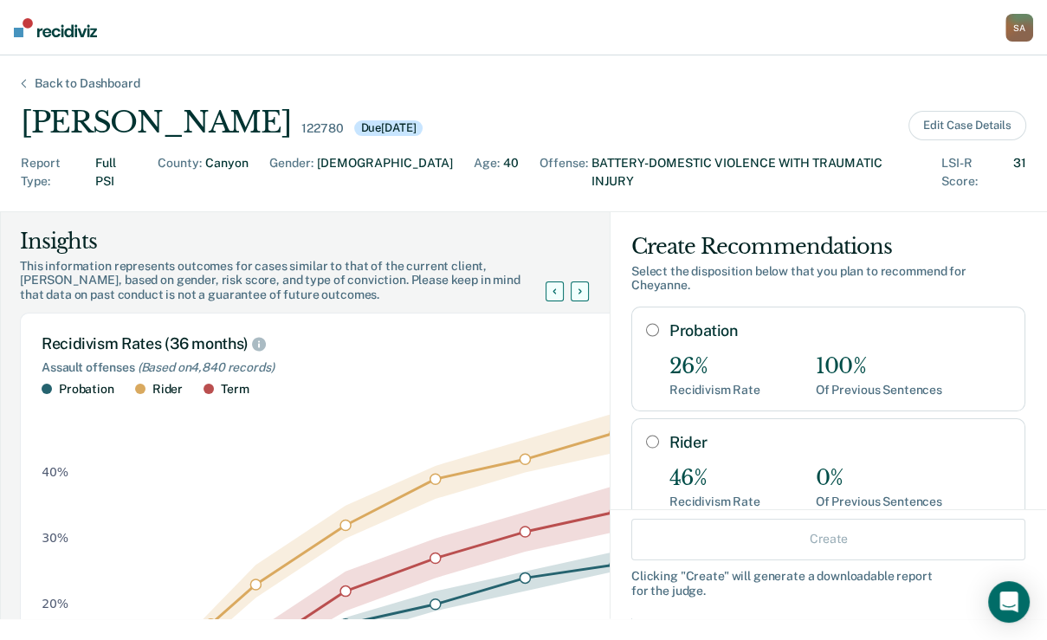
click at [646, 337] on input "Probation" at bounding box center [652, 330] width 13 height 14
radio input "true"
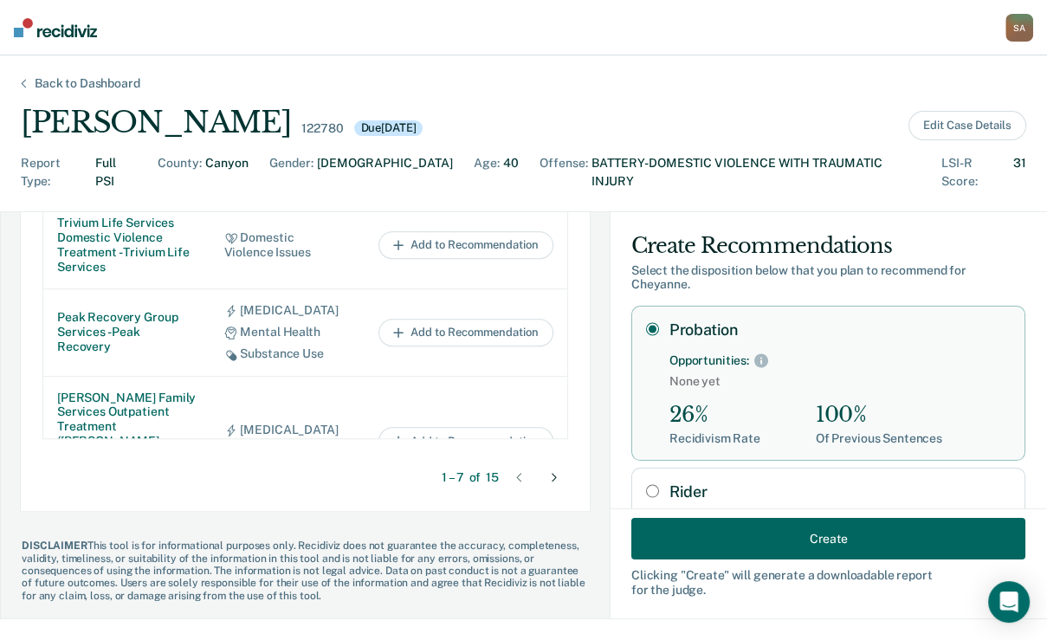
scroll to position [1368, 0]
click at [731, 525] on button "Create" at bounding box center [828, 539] width 394 height 42
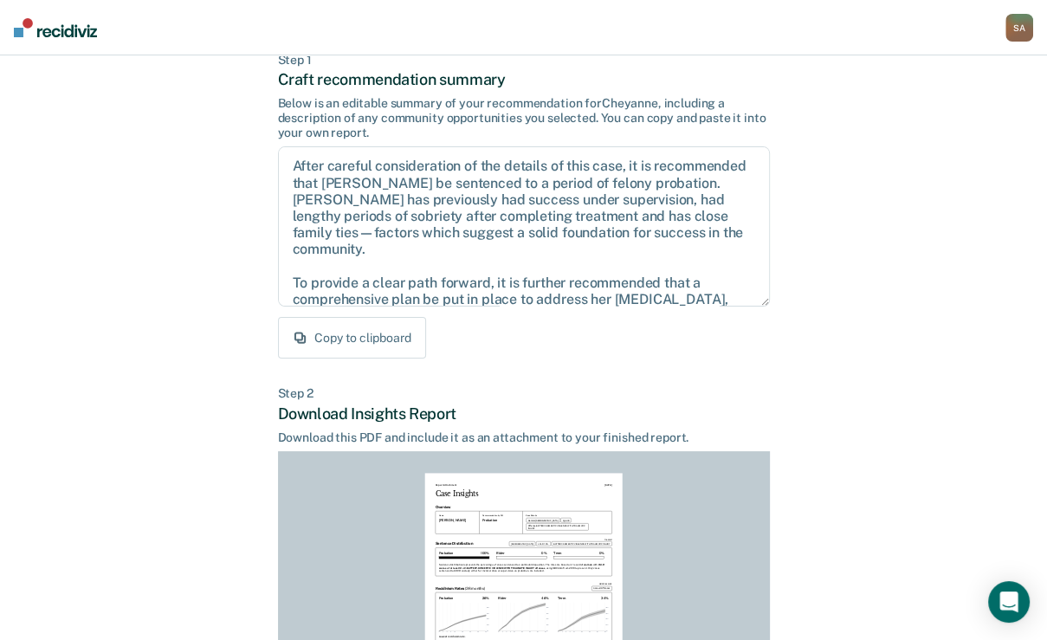
scroll to position [83, 0]
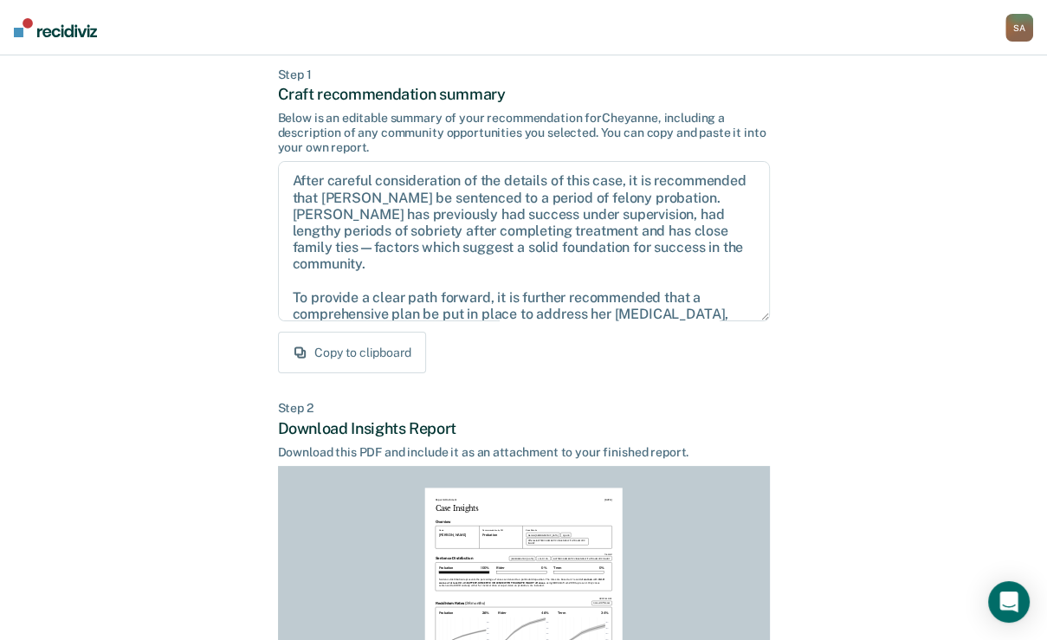
click at [364, 373] on button "Copy to clipboard" at bounding box center [352, 353] width 148 height 42
click at [805, 427] on div "Back to Case Make Recommendation & Download Report Step 1 Craft recommendation …" at bounding box center [523, 437] width 1047 height 931
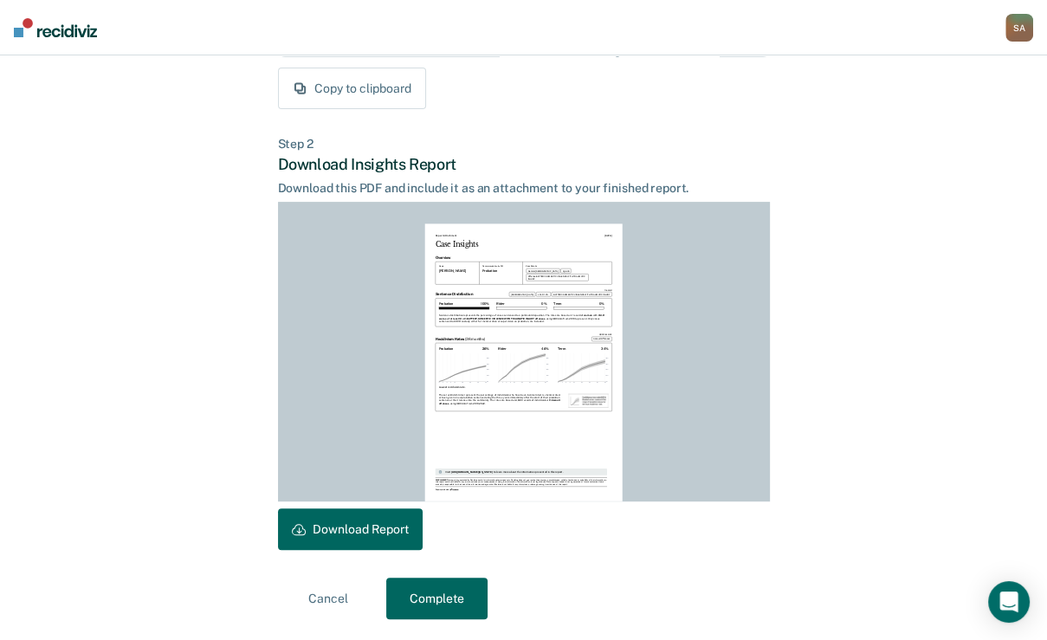
scroll to position [452, 0]
click at [386, 531] on button "Download Report" at bounding box center [350, 529] width 145 height 42
click at [419, 596] on button "Complete" at bounding box center [436, 598] width 101 height 42
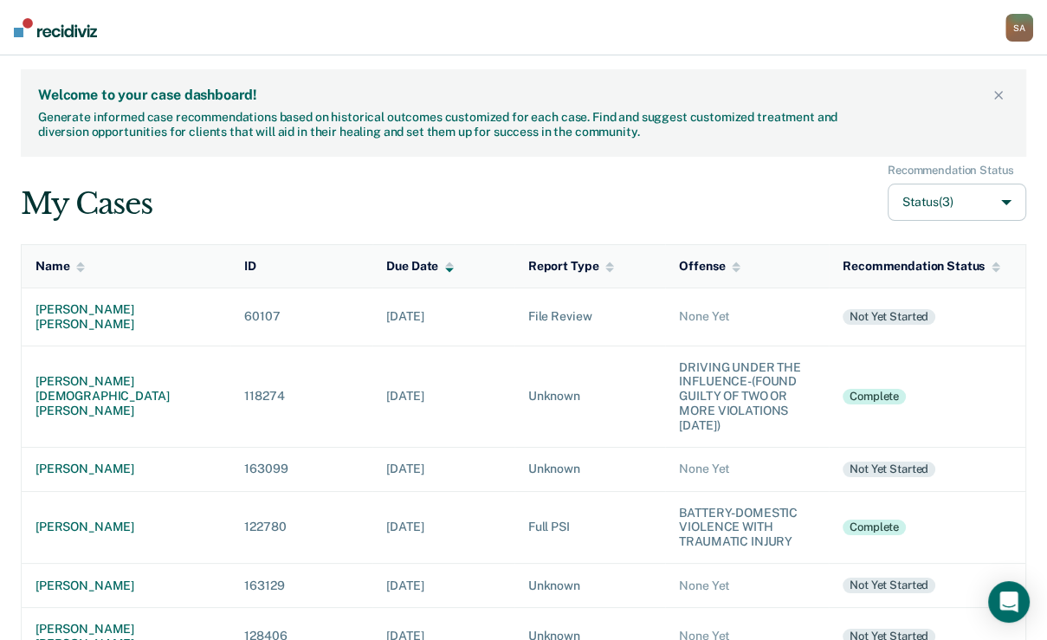
click at [1003, 221] on button "Status (3)" at bounding box center [956, 202] width 139 height 37
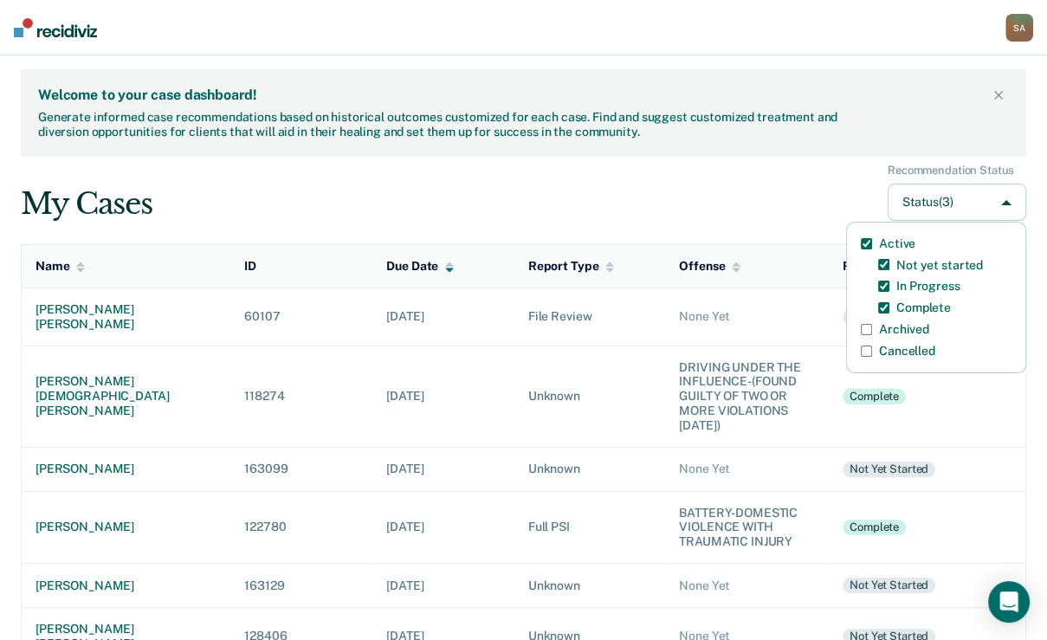
click at [1001, 221] on button "Status (3)" at bounding box center [956, 202] width 139 height 37
